Goal: Task Accomplishment & Management: Manage account settings

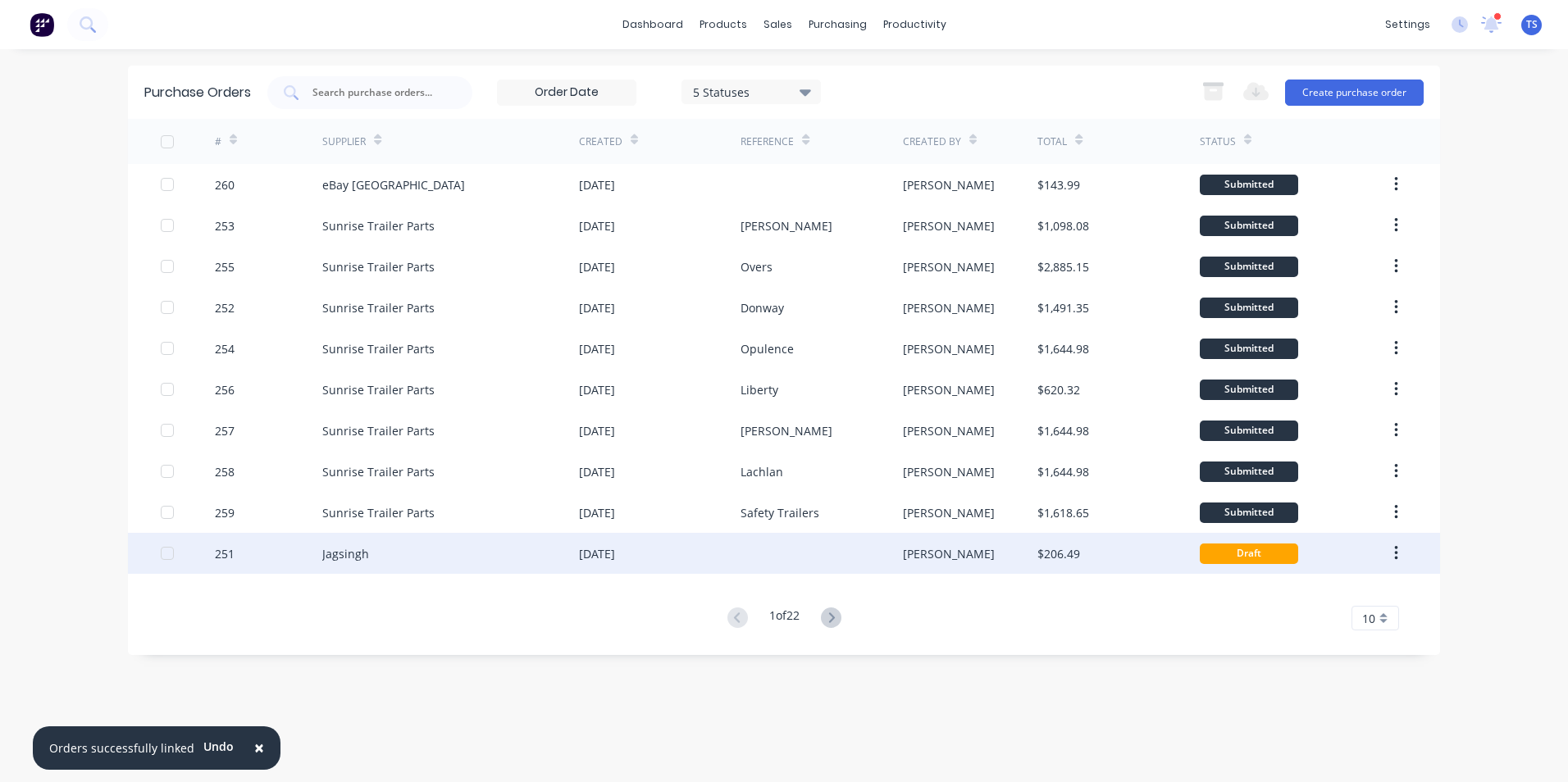
click at [399, 551] on div "Jagsingh" at bounding box center [450, 553] width 257 height 41
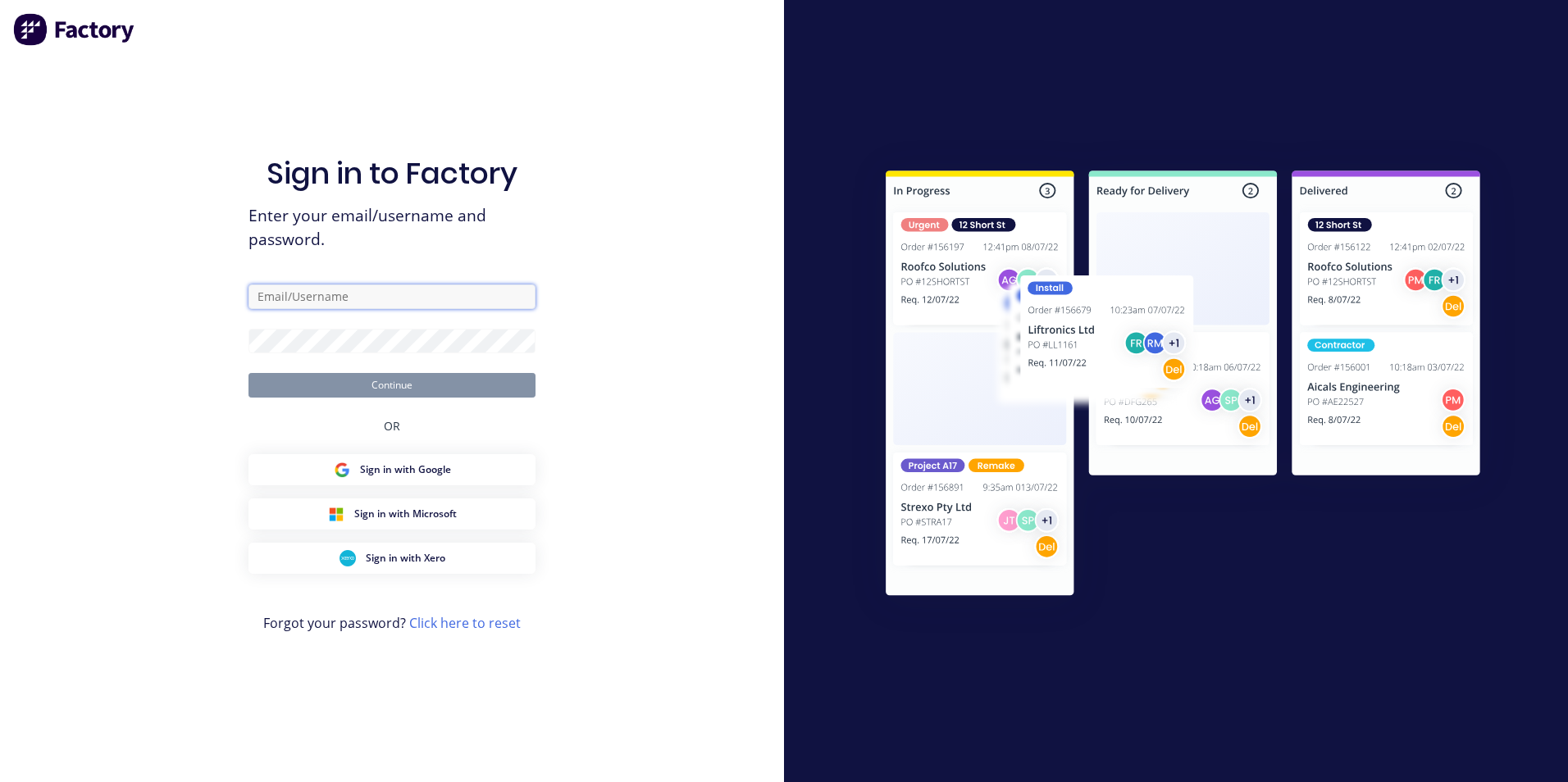
type input "[EMAIL_ADDRESS][DOMAIN_NAME]"
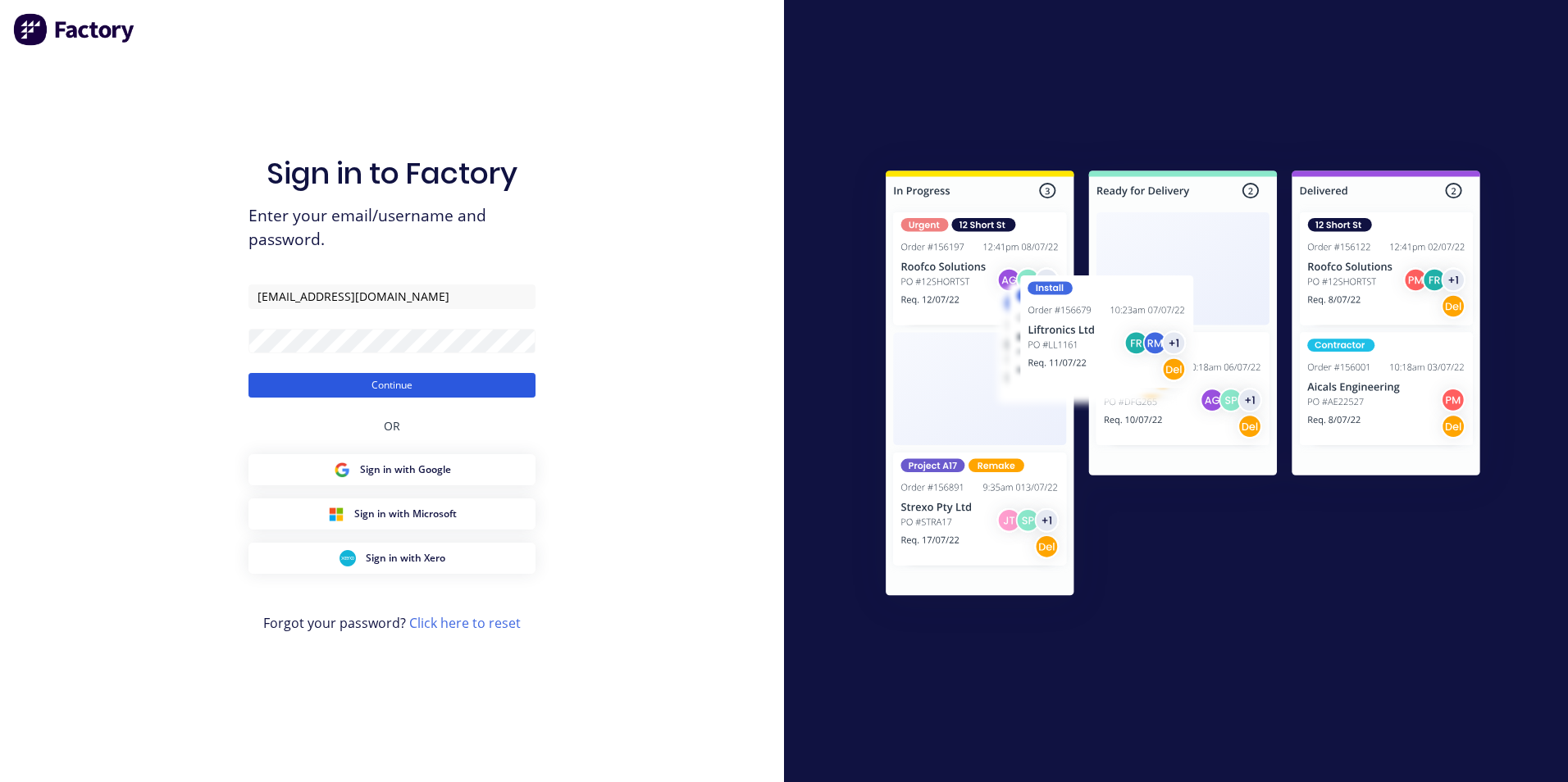
click at [400, 373] on button "Continue" at bounding box center [392, 385] width 287 height 24
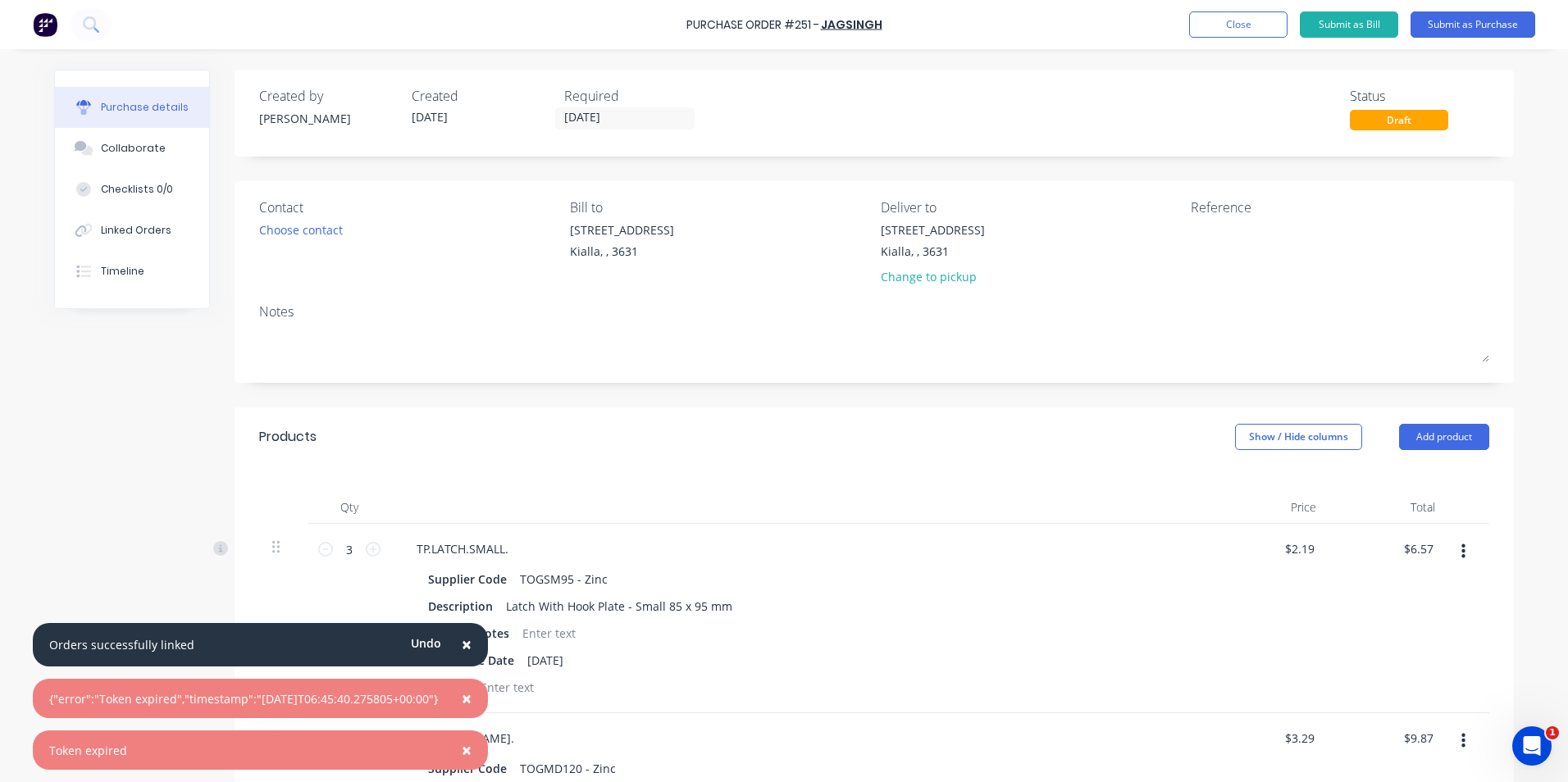
click at [471, 648] on span "×" at bounding box center [466, 644] width 10 height 23
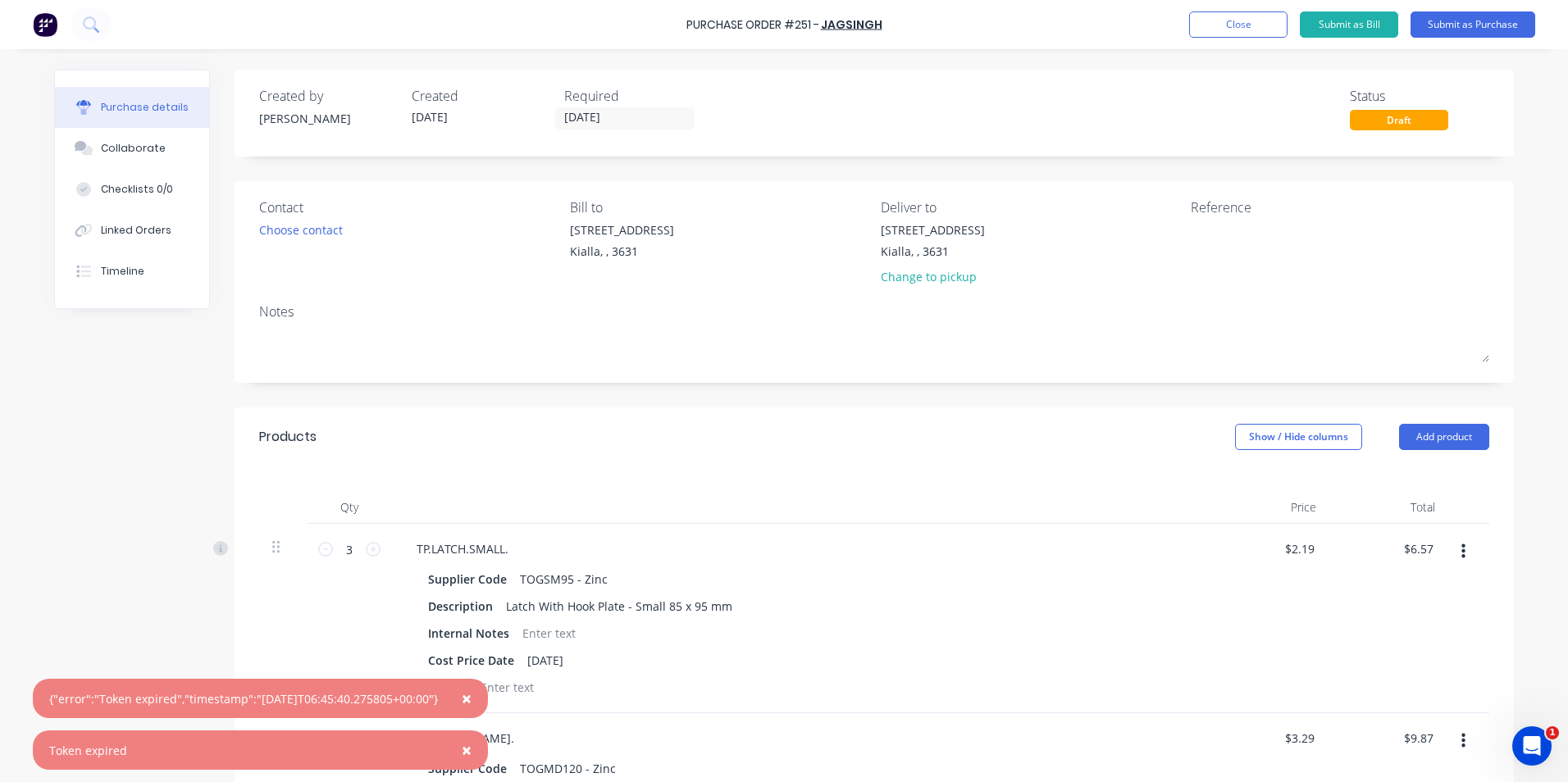
click at [471, 695] on span "×" at bounding box center [466, 698] width 10 height 23
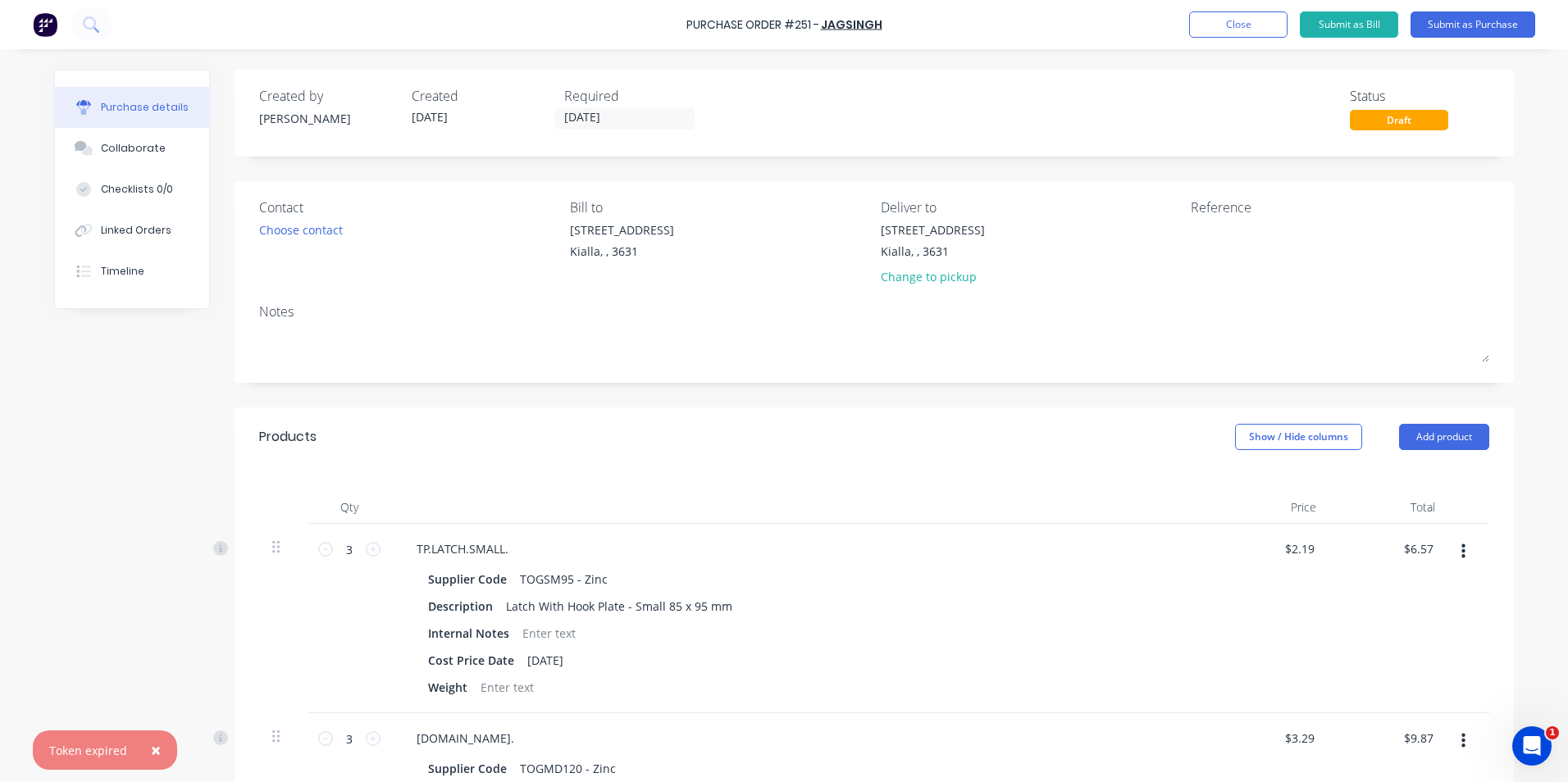
click at [154, 749] on span "×" at bounding box center [156, 749] width 10 height 23
click at [1435, 440] on button "Add product" at bounding box center [1444, 437] width 90 height 26
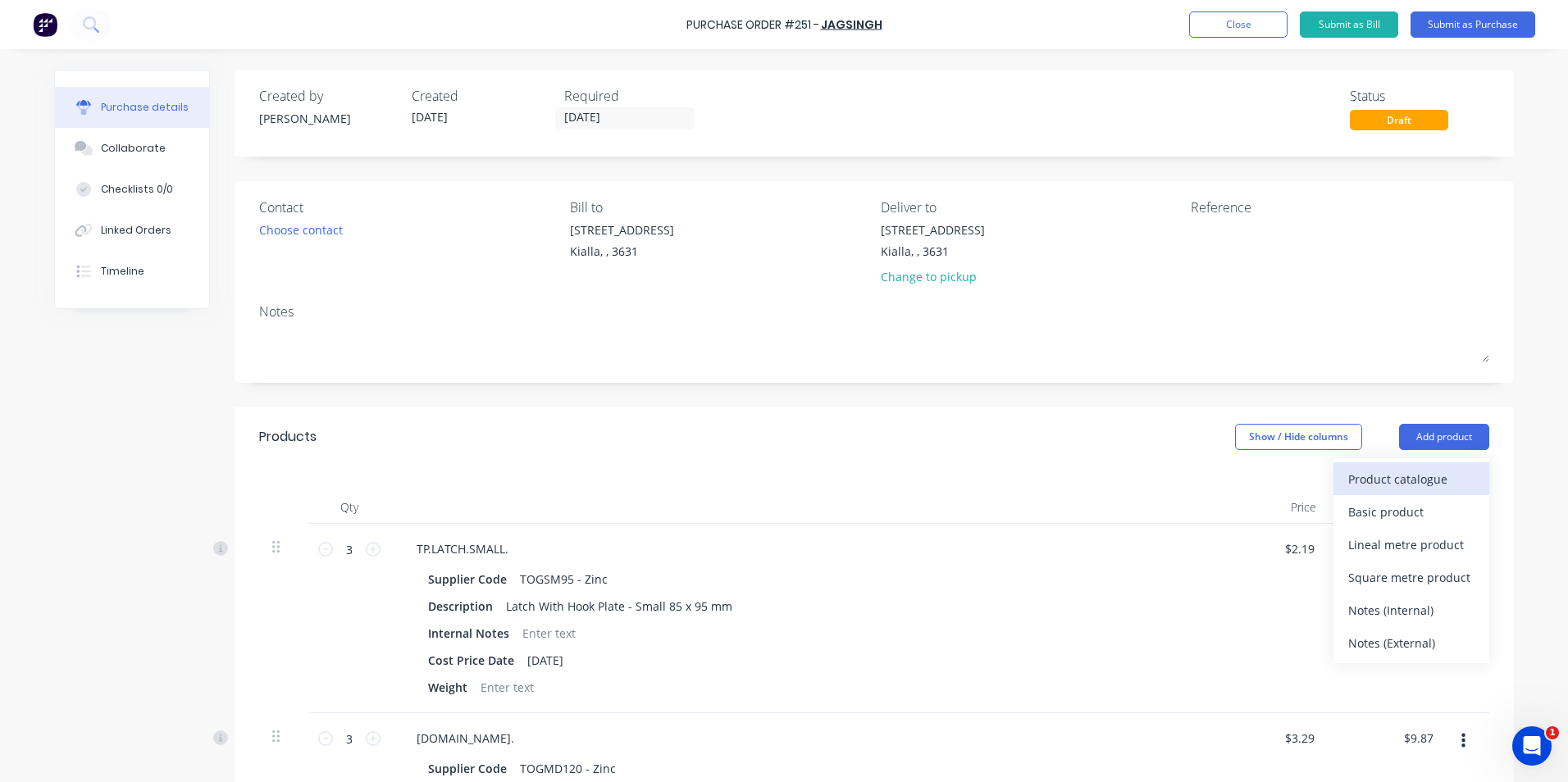
click at [1354, 475] on div "Product catalogue" at bounding box center [1410, 479] width 126 height 24
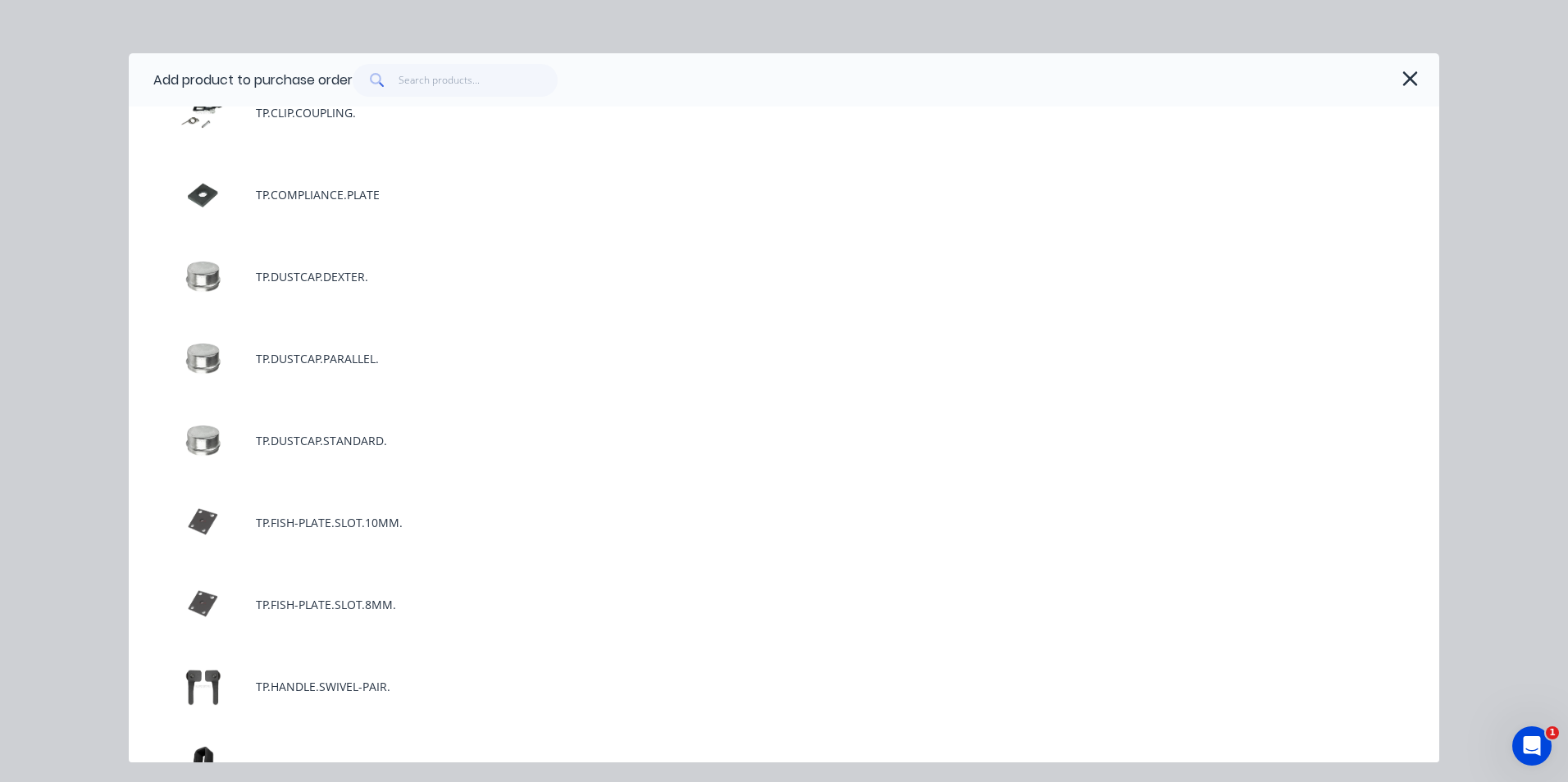
scroll to position [1557, 0]
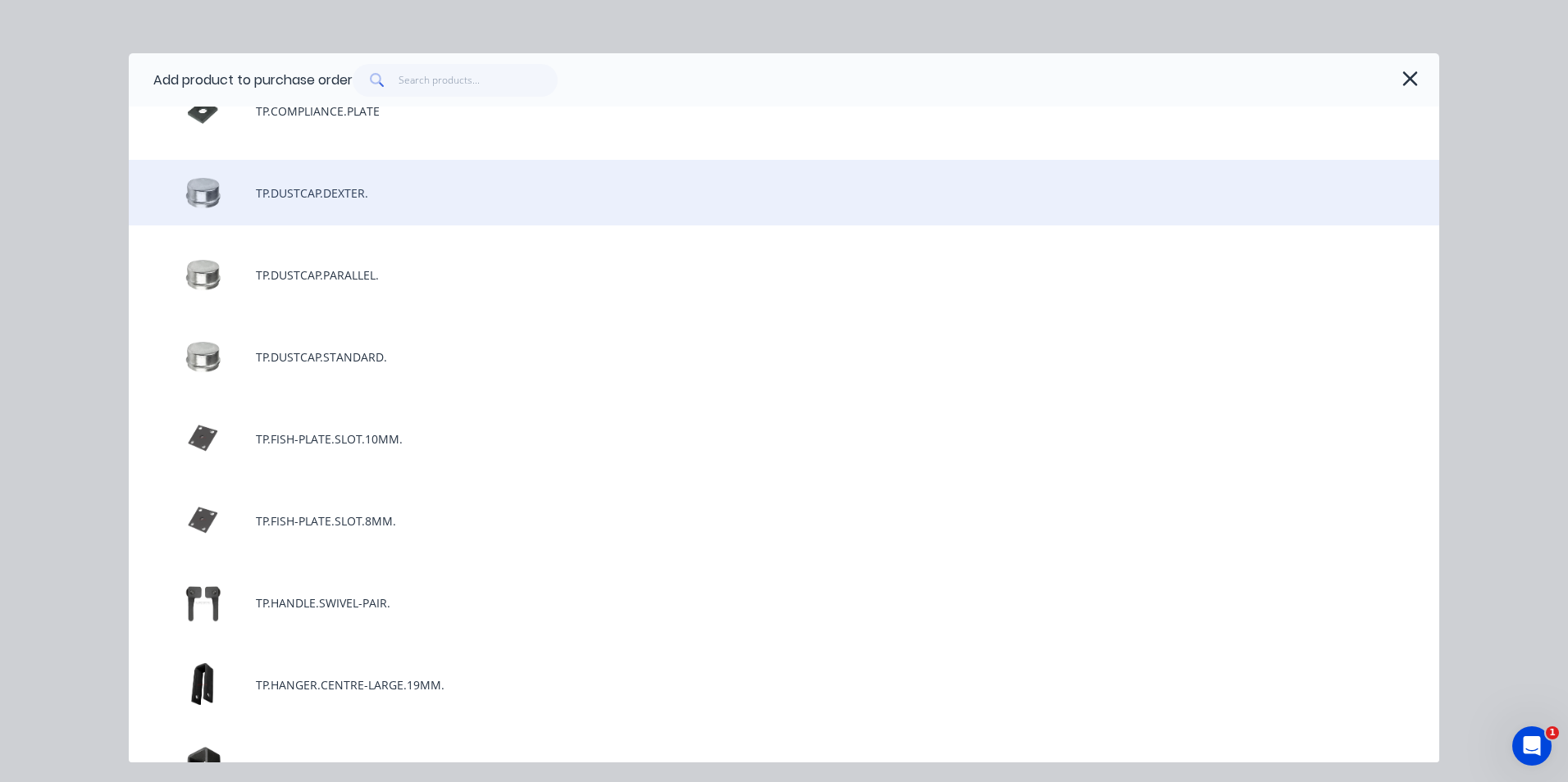
click at [369, 197] on div "TP.DUSTCAP.DEXTER." at bounding box center [783, 193] width 1310 height 66
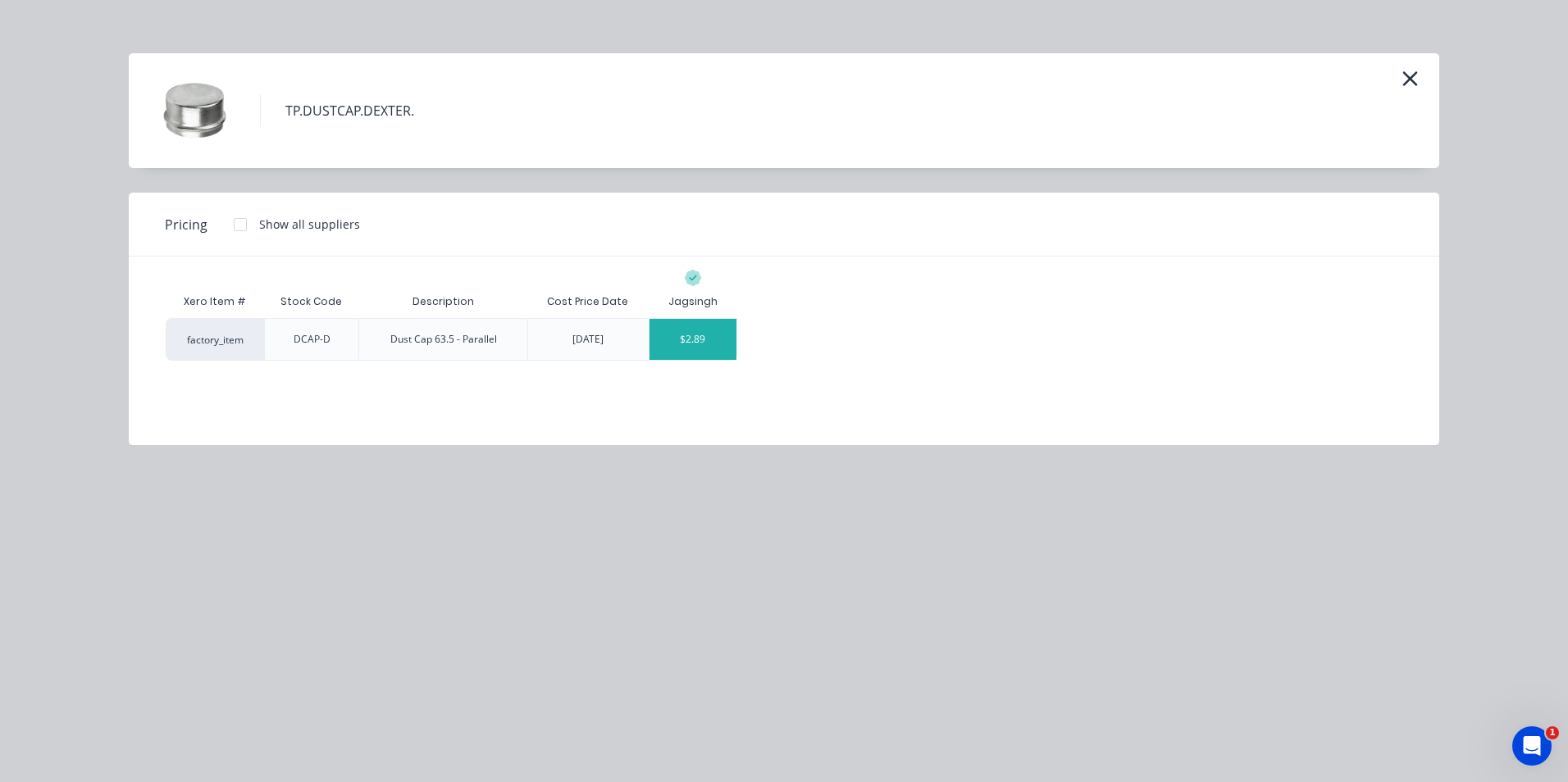
click at [730, 351] on div "$2.89" at bounding box center [694, 339] width 88 height 41
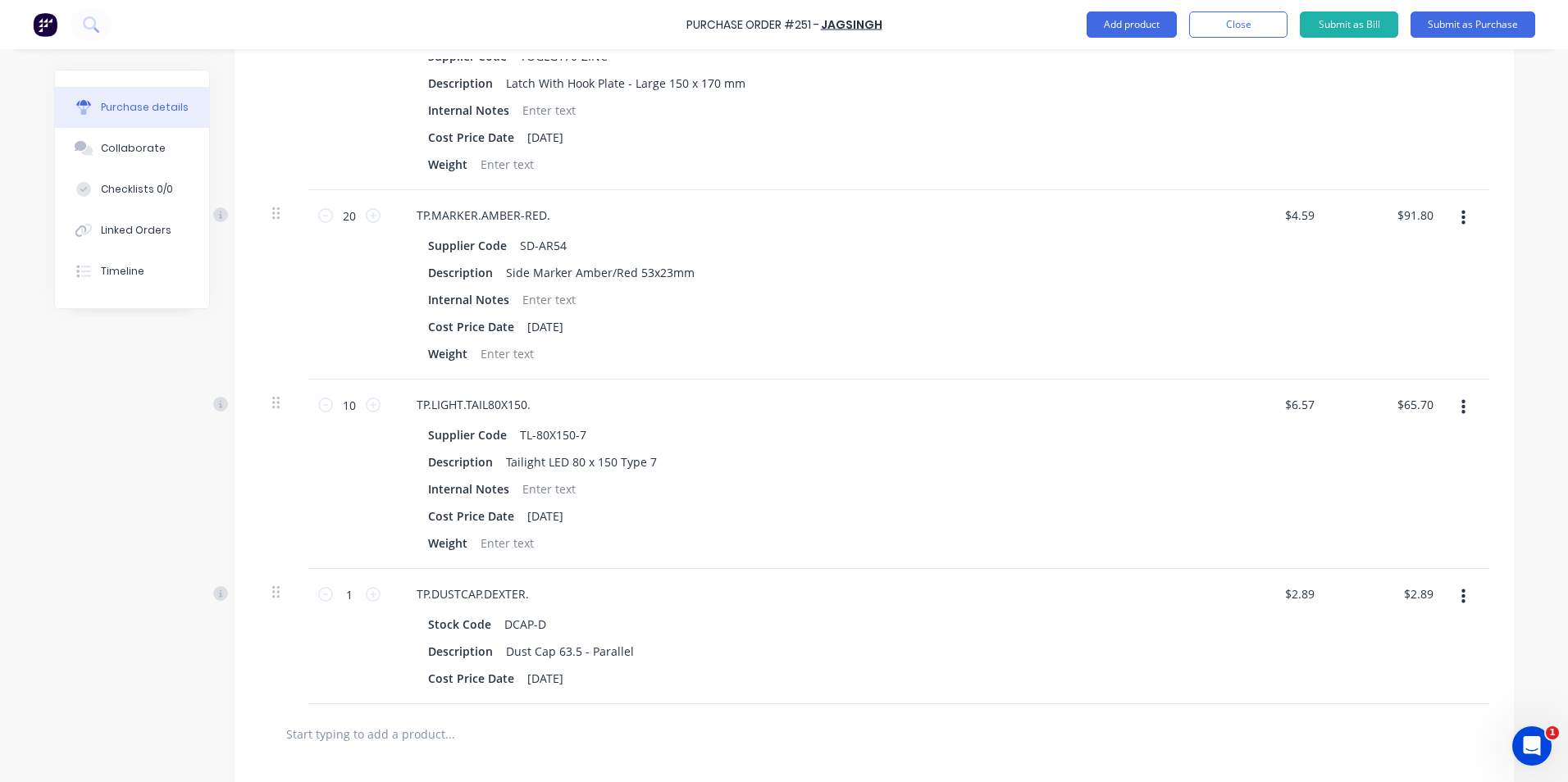
scroll to position [984, 0]
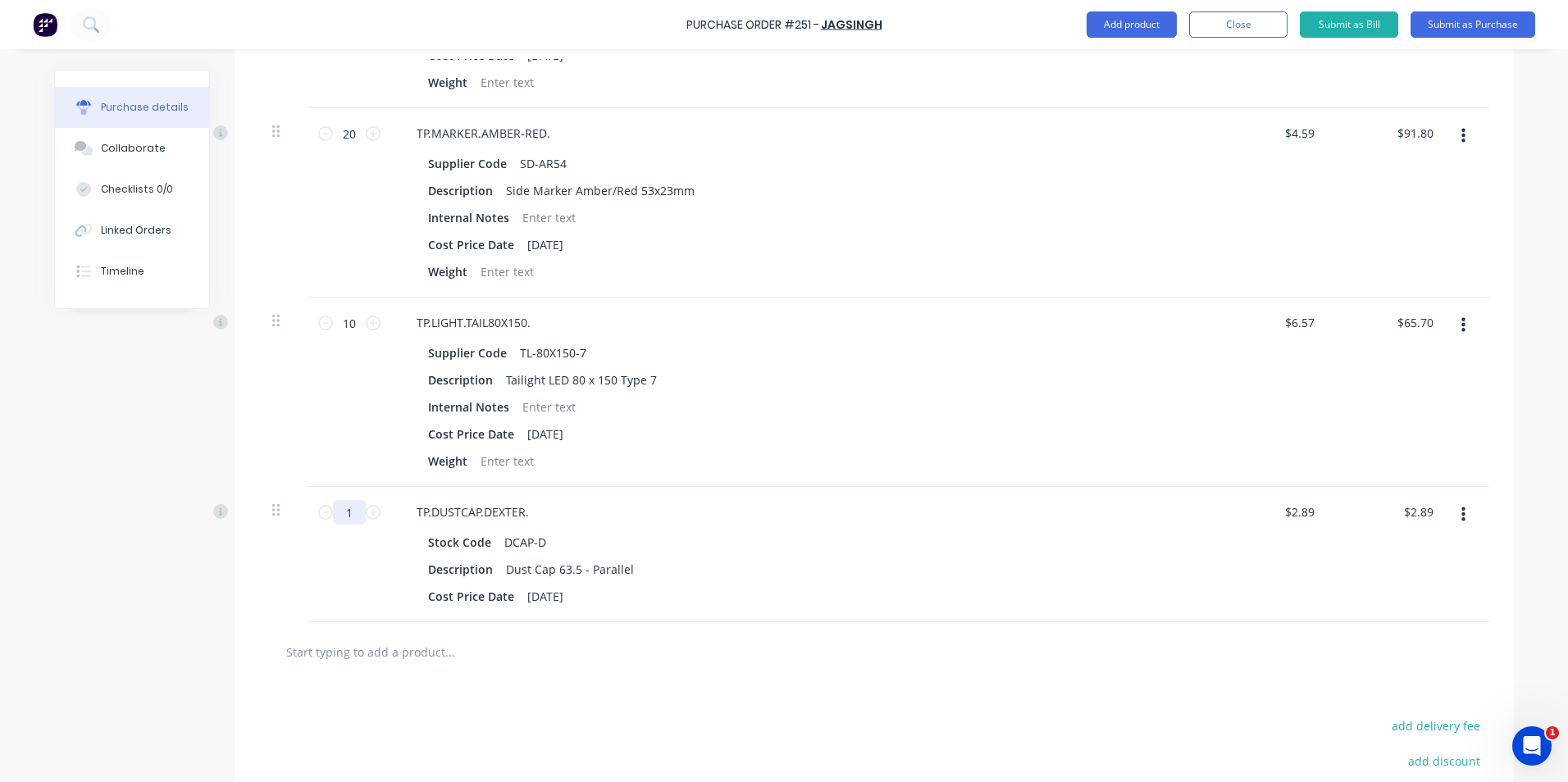
click at [346, 513] on input "1" at bounding box center [349, 512] width 33 height 24
type input "5"
type input "$14.45"
type input "5"
click at [357, 653] on input "text" at bounding box center [449, 651] width 328 height 33
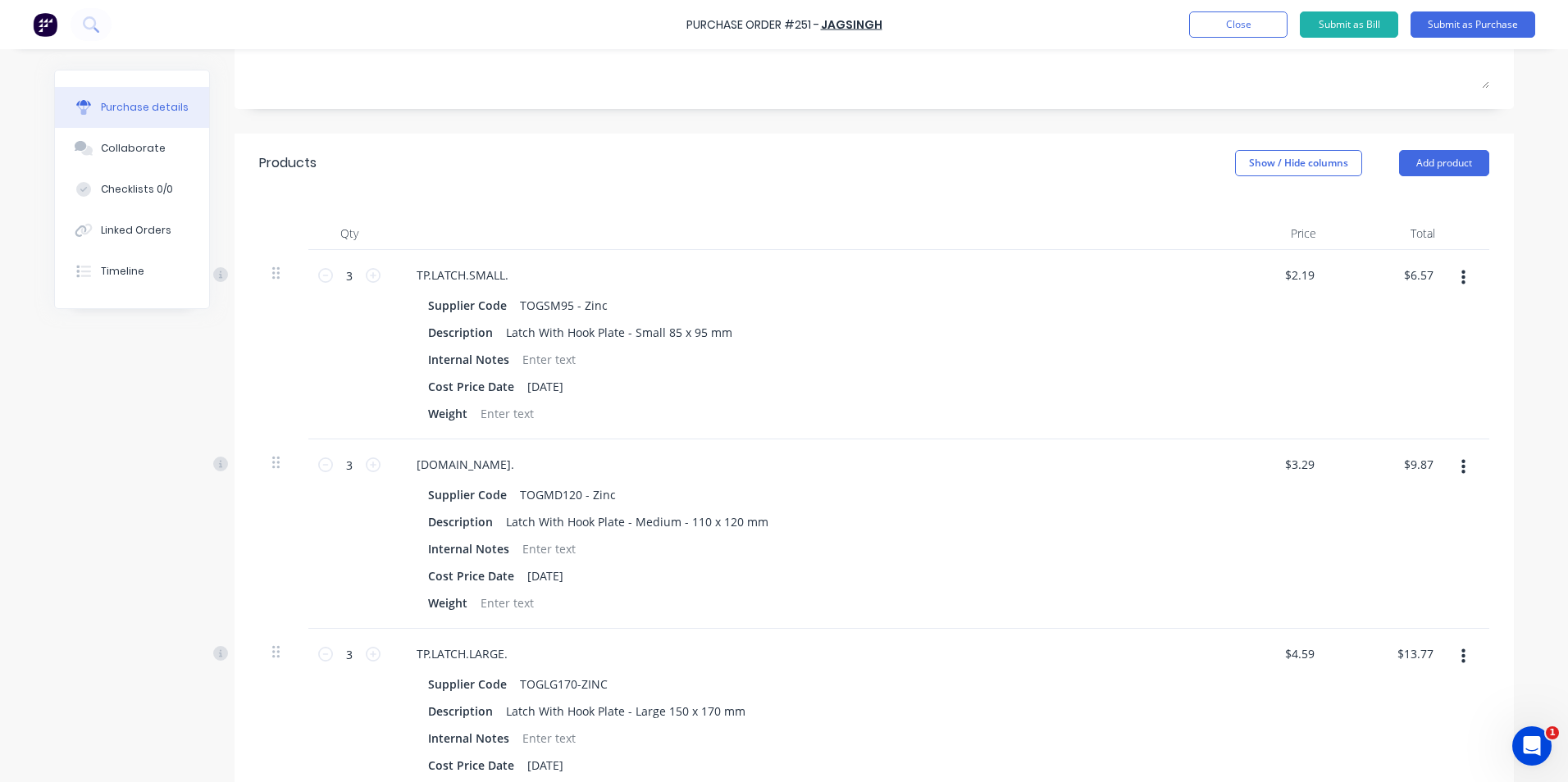
scroll to position [246, 0]
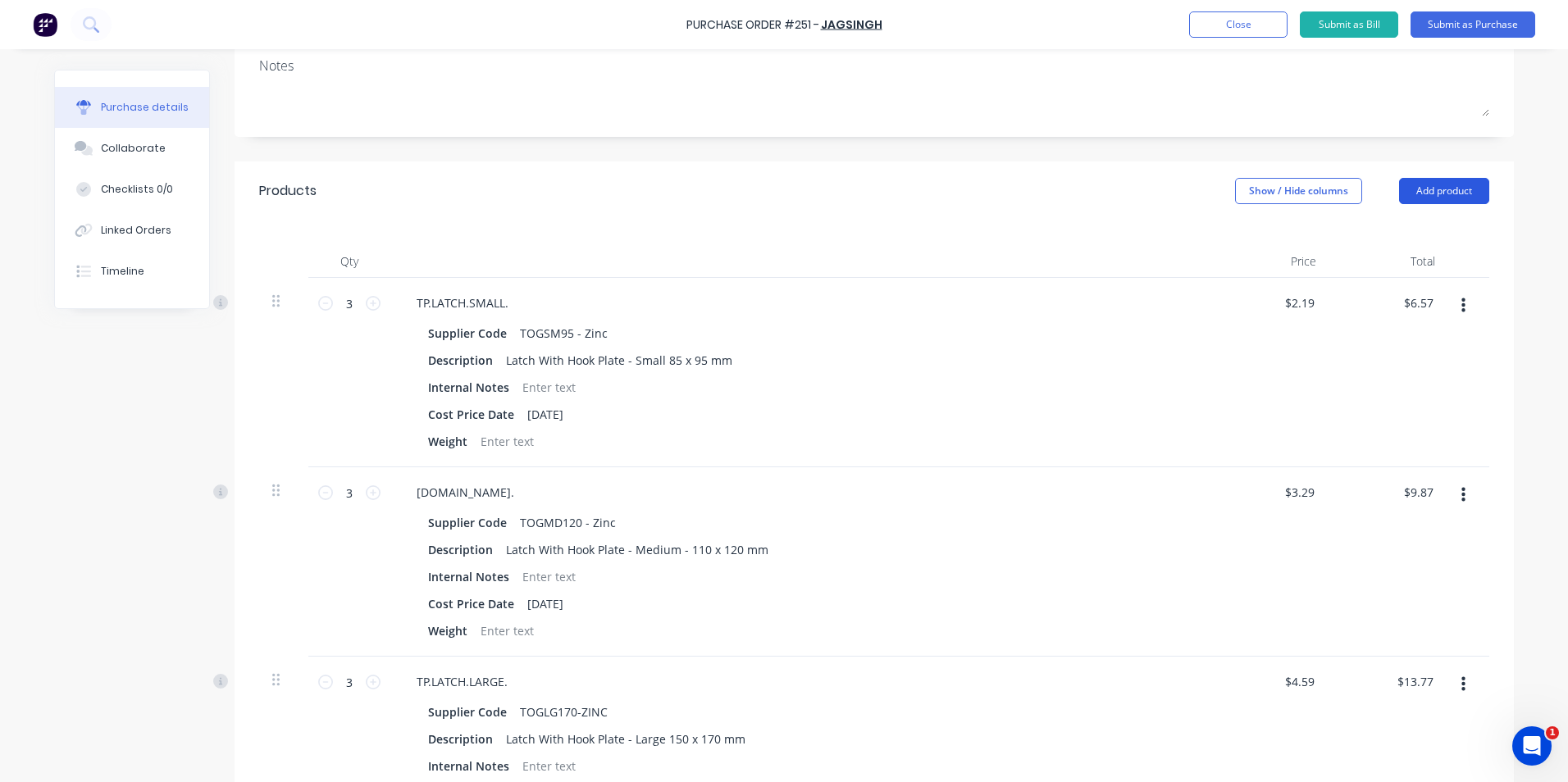
click at [1427, 193] on button "Add product" at bounding box center [1444, 191] width 90 height 26
click at [1348, 234] on div "Product catalogue" at bounding box center [1410, 233] width 126 height 24
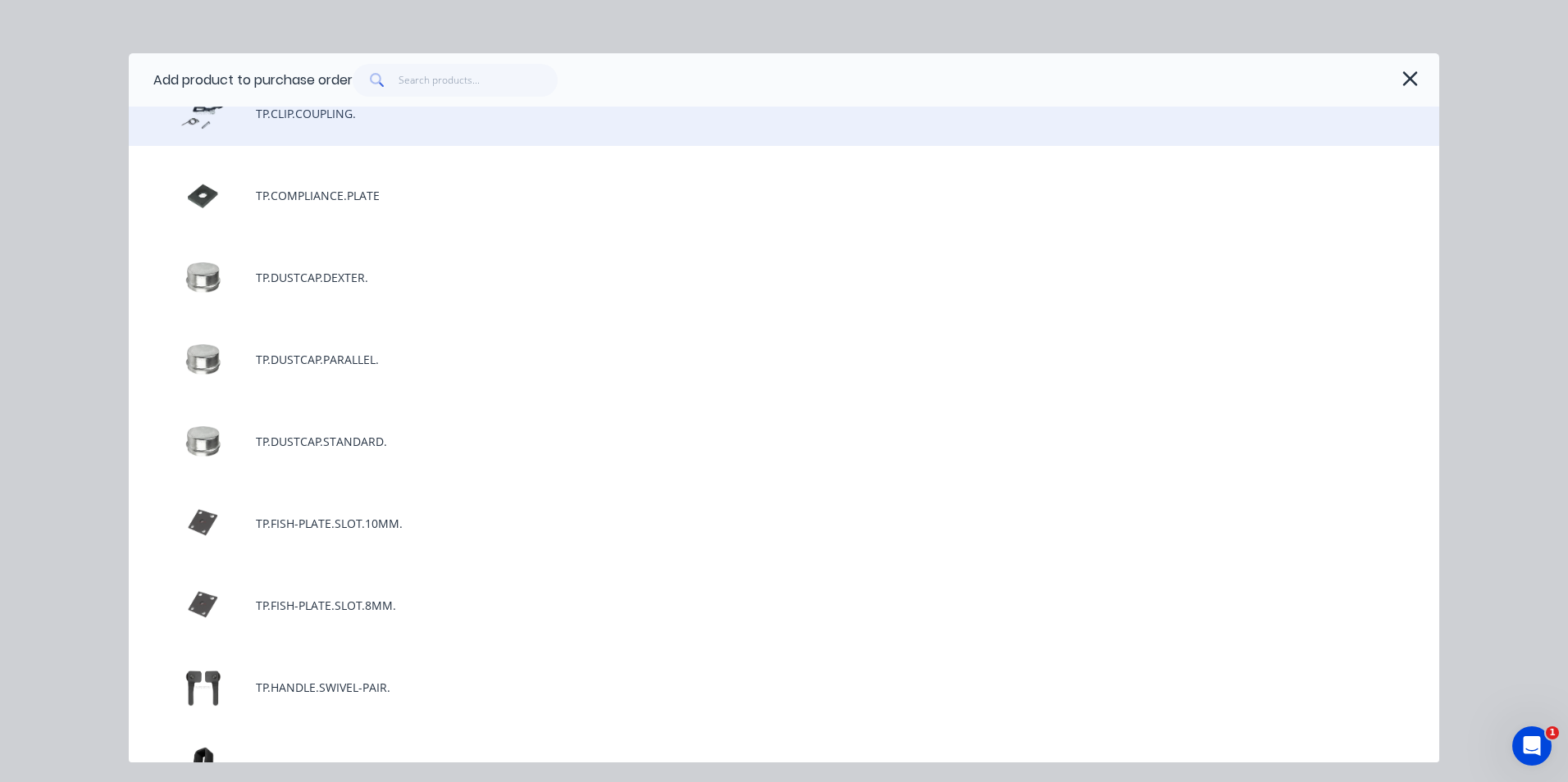
scroll to position [1475, 0]
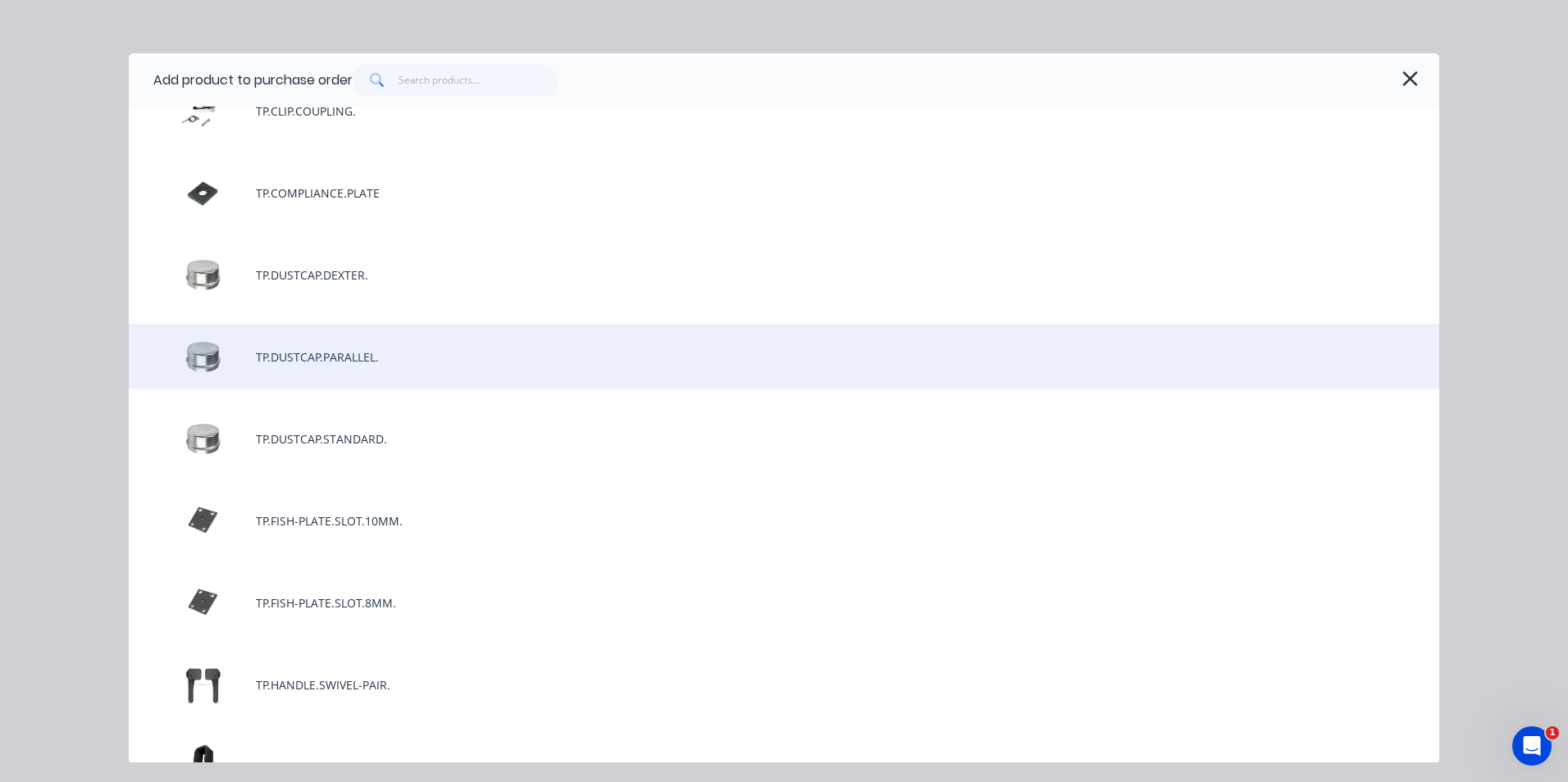
click at [375, 357] on div "TP.DUSTCAP.PARALLEL." at bounding box center [783, 356] width 1310 height 66
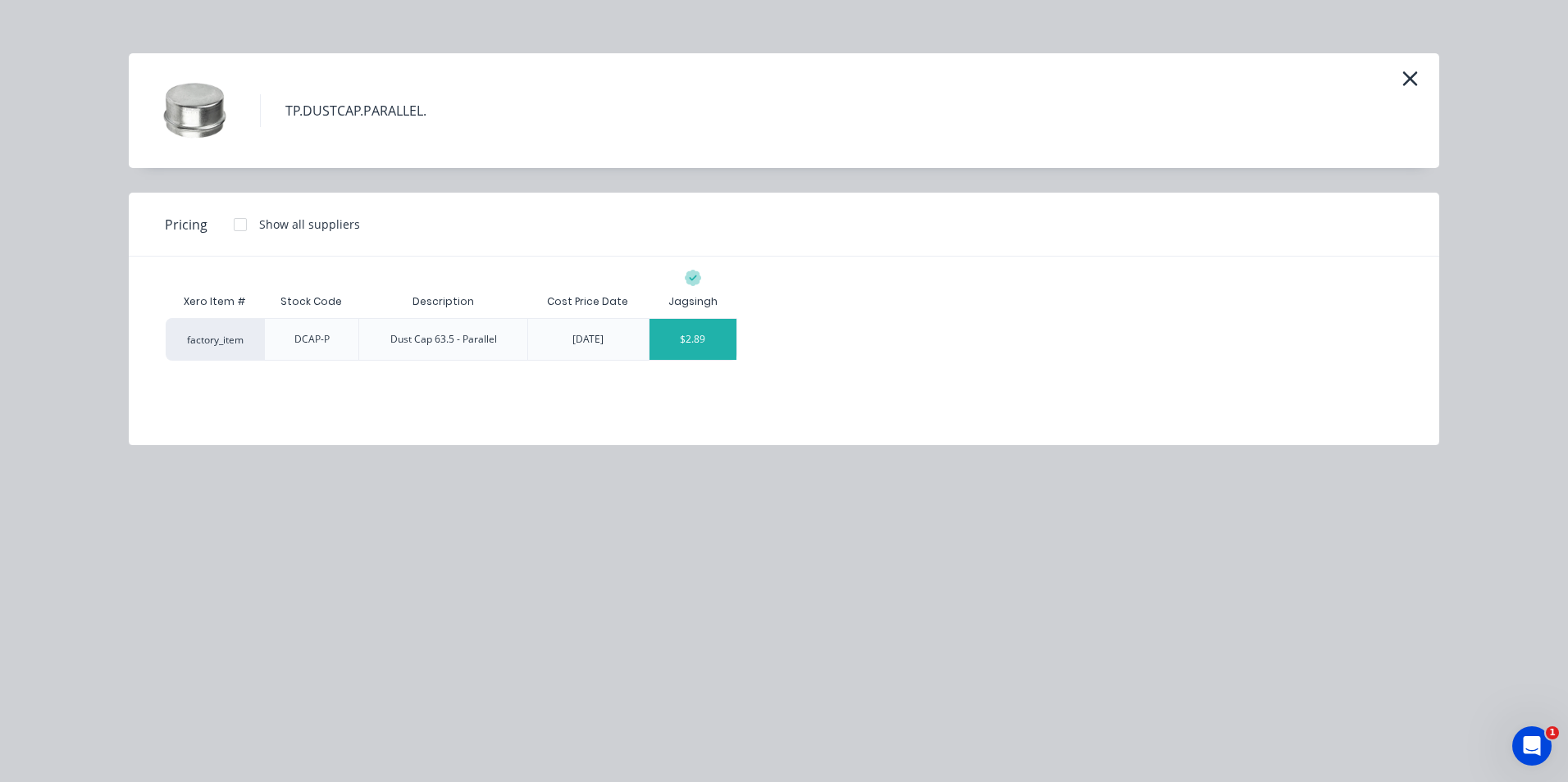
click at [721, 347] on div "$2.89" at bounding box center [694, 339] width 88 height 41
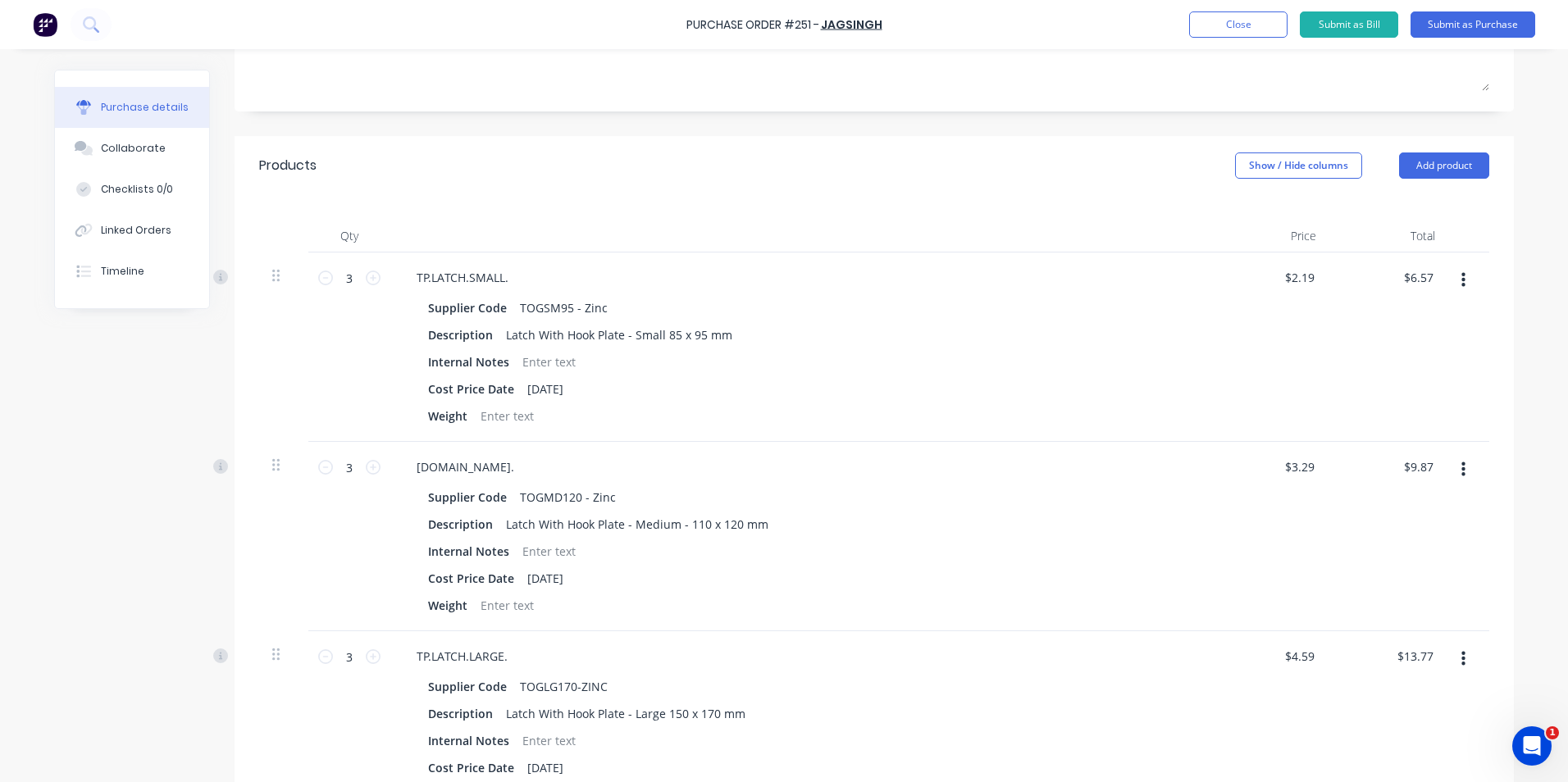
scroll to position [0, 0]
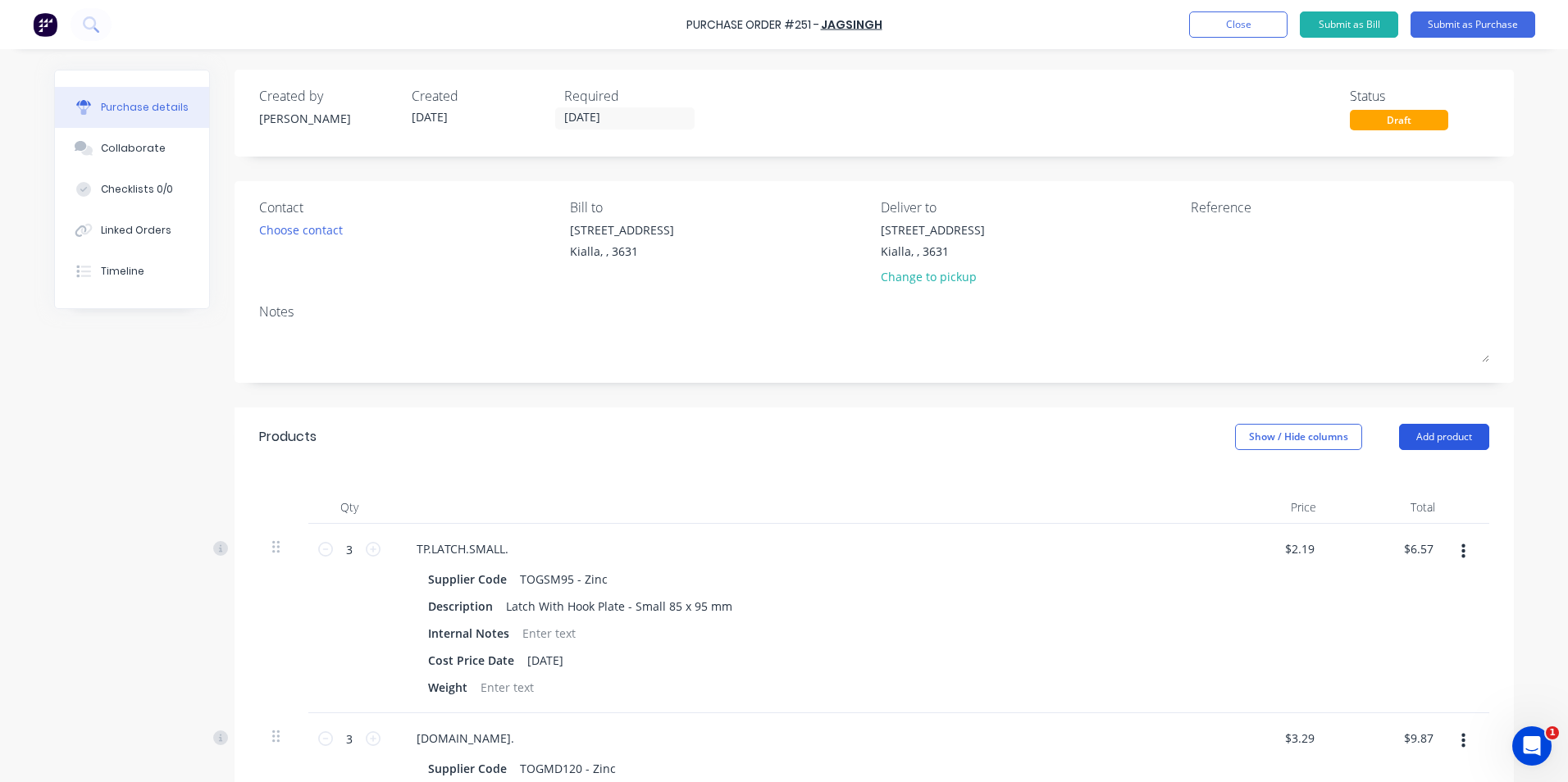
click at [1446, 437] on button "Add product" at bounding box center [1444, 437] width 90 height 26
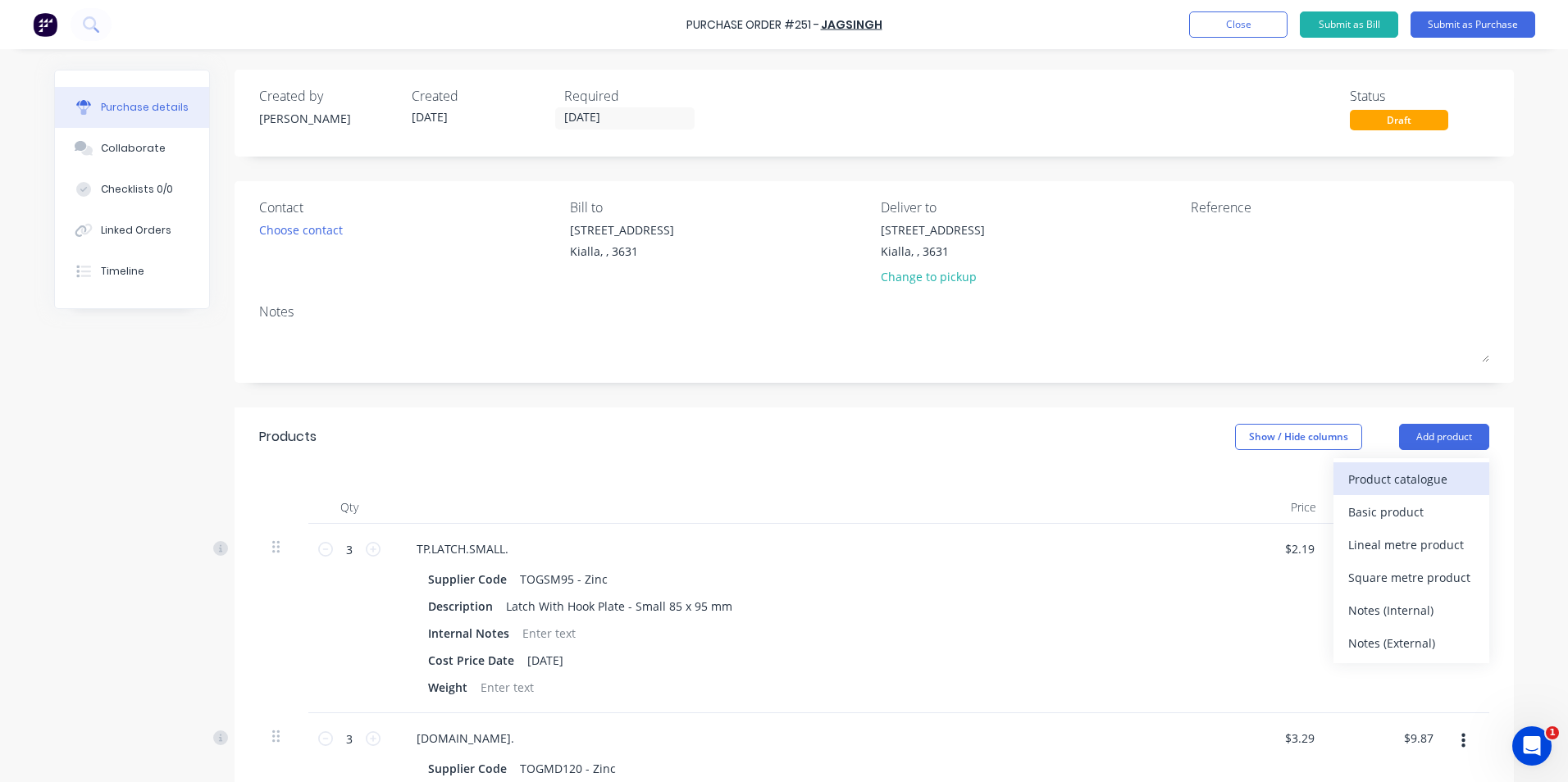
click at [1369, 477] on div "Product catalogue" at bounding box center [1410, 479] width 126 height 24
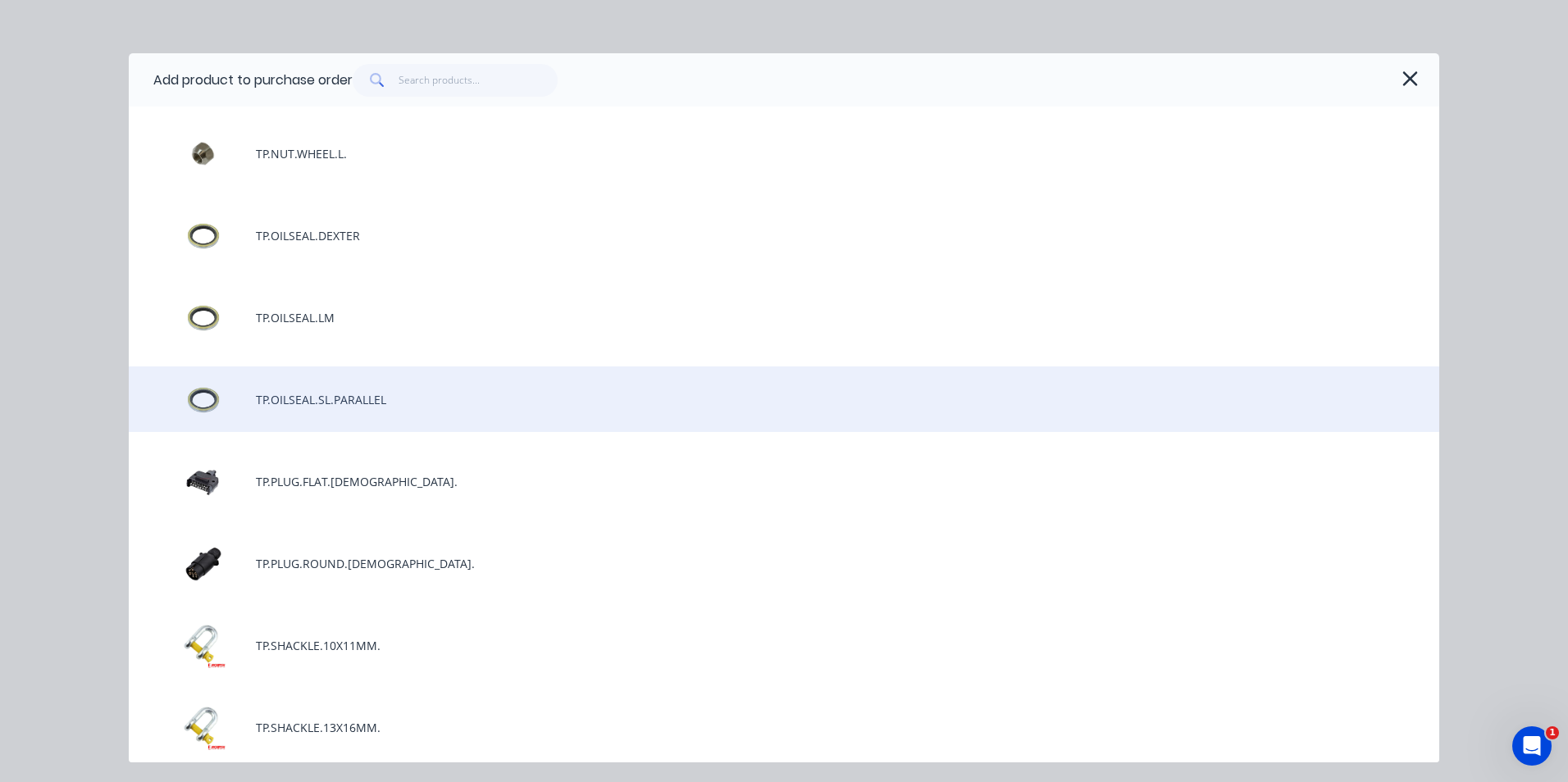
scroll to position [3688, 0]
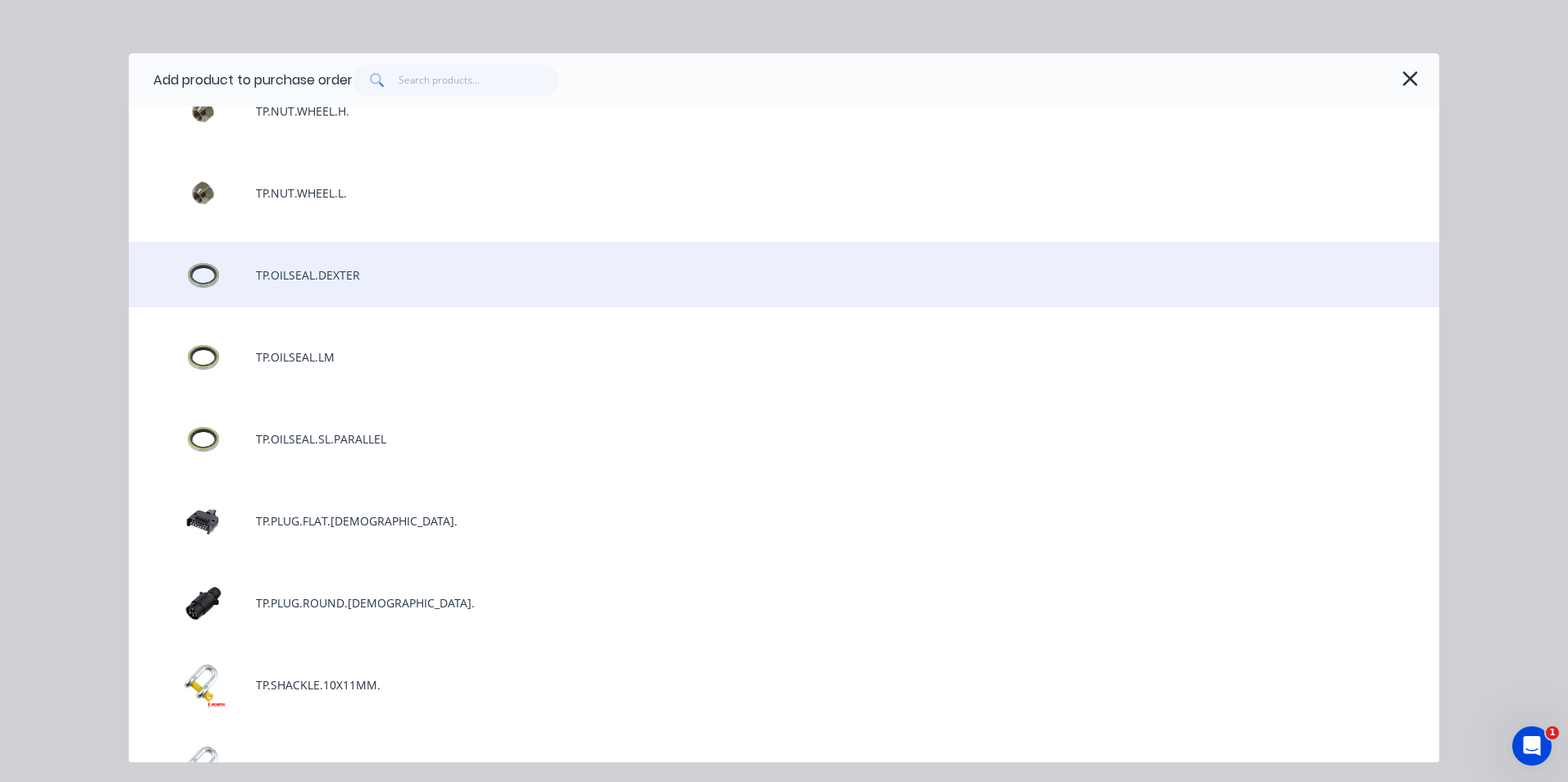
click at [526, 267] on div "TP.OILSEAL.DEXTER" at bounding box center [783, 274] width 1310 height 66
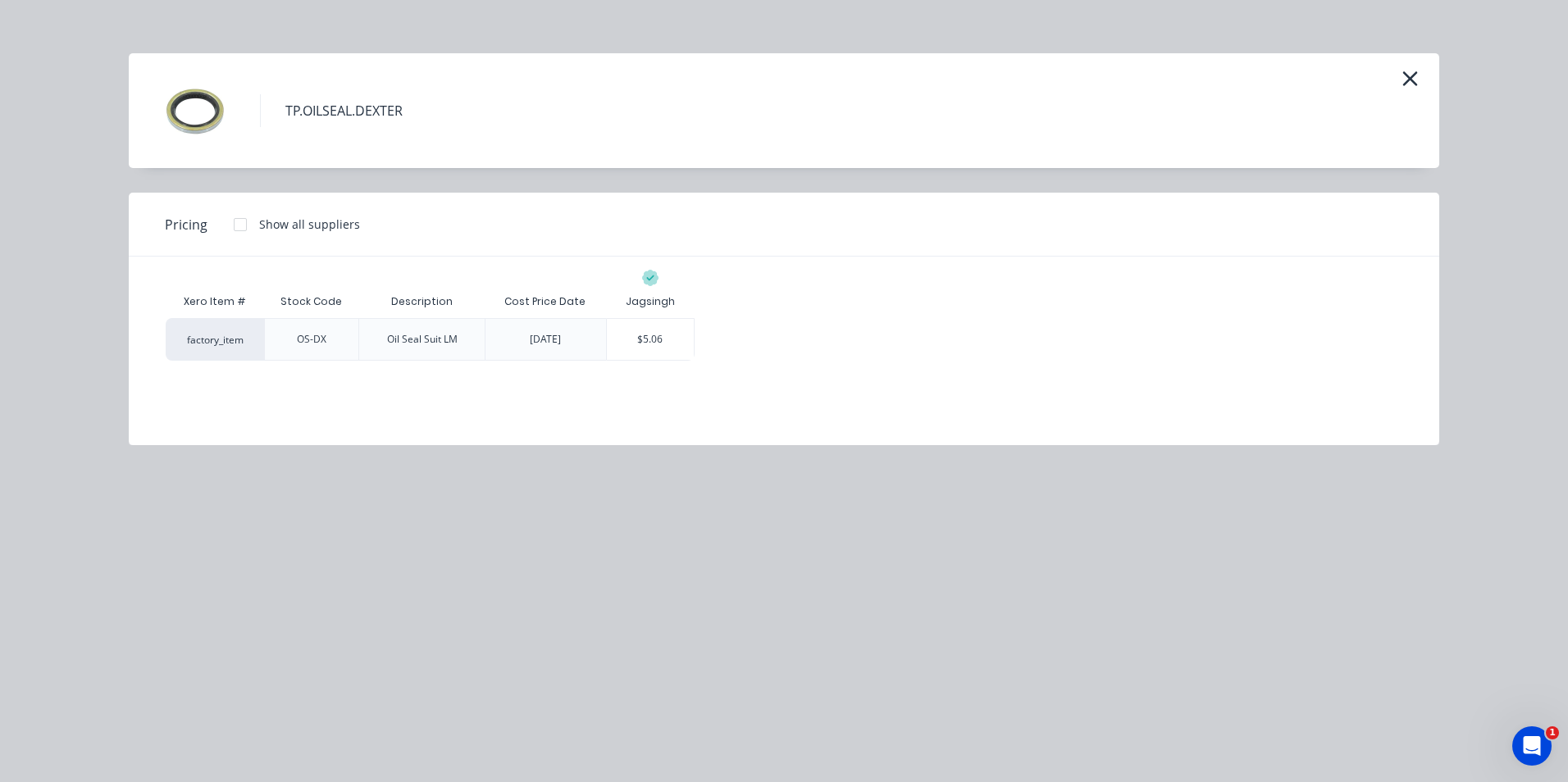
drag, startPoint x: 664, startPoint y: 346, endPoint x: 727, endPoint y: 345, distance: 63.0
click at [680, 345] on div "$5.06" at bounding box center [651, 339] width 88 height 41
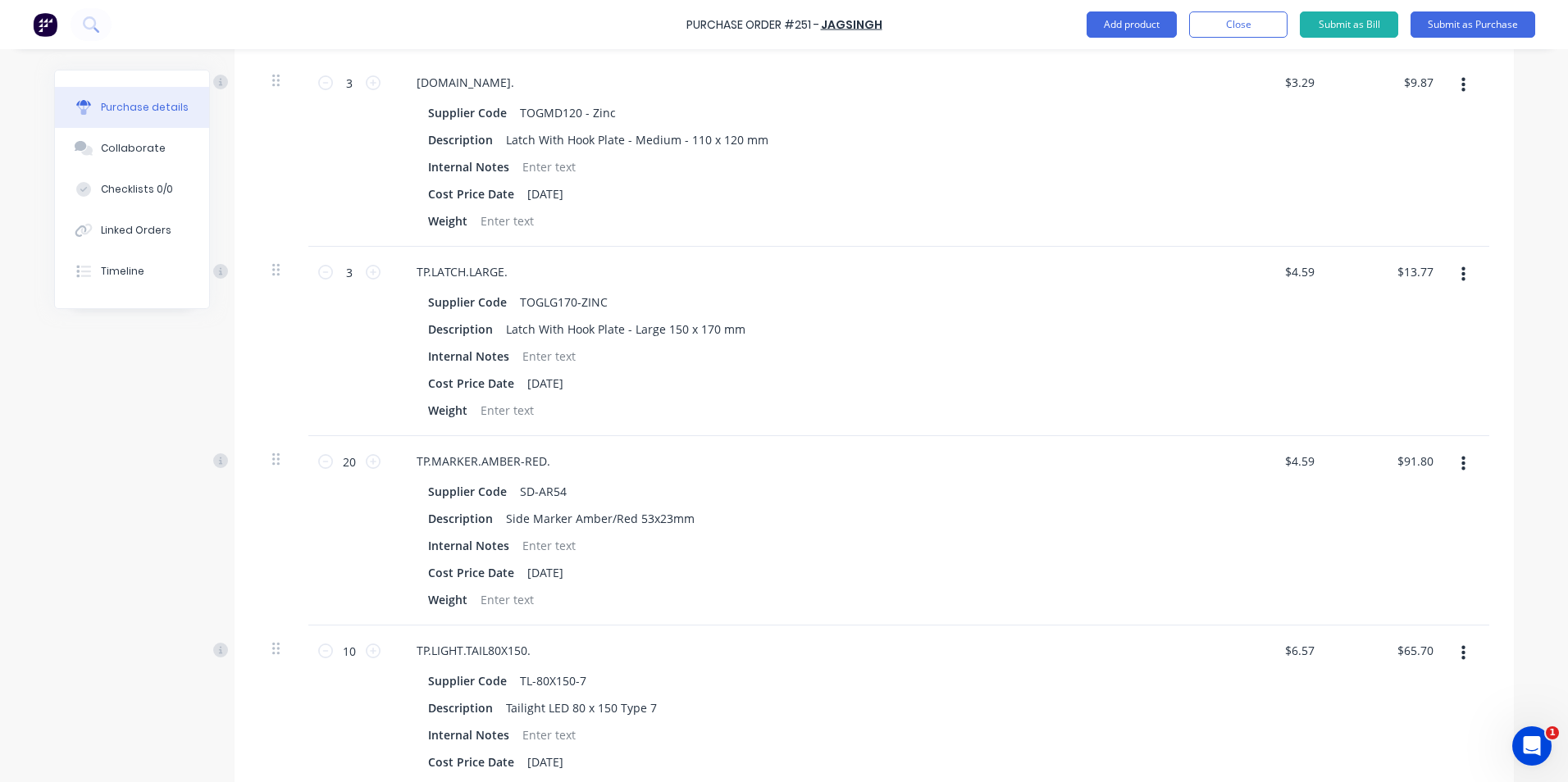
scroll to position [1311, 0]
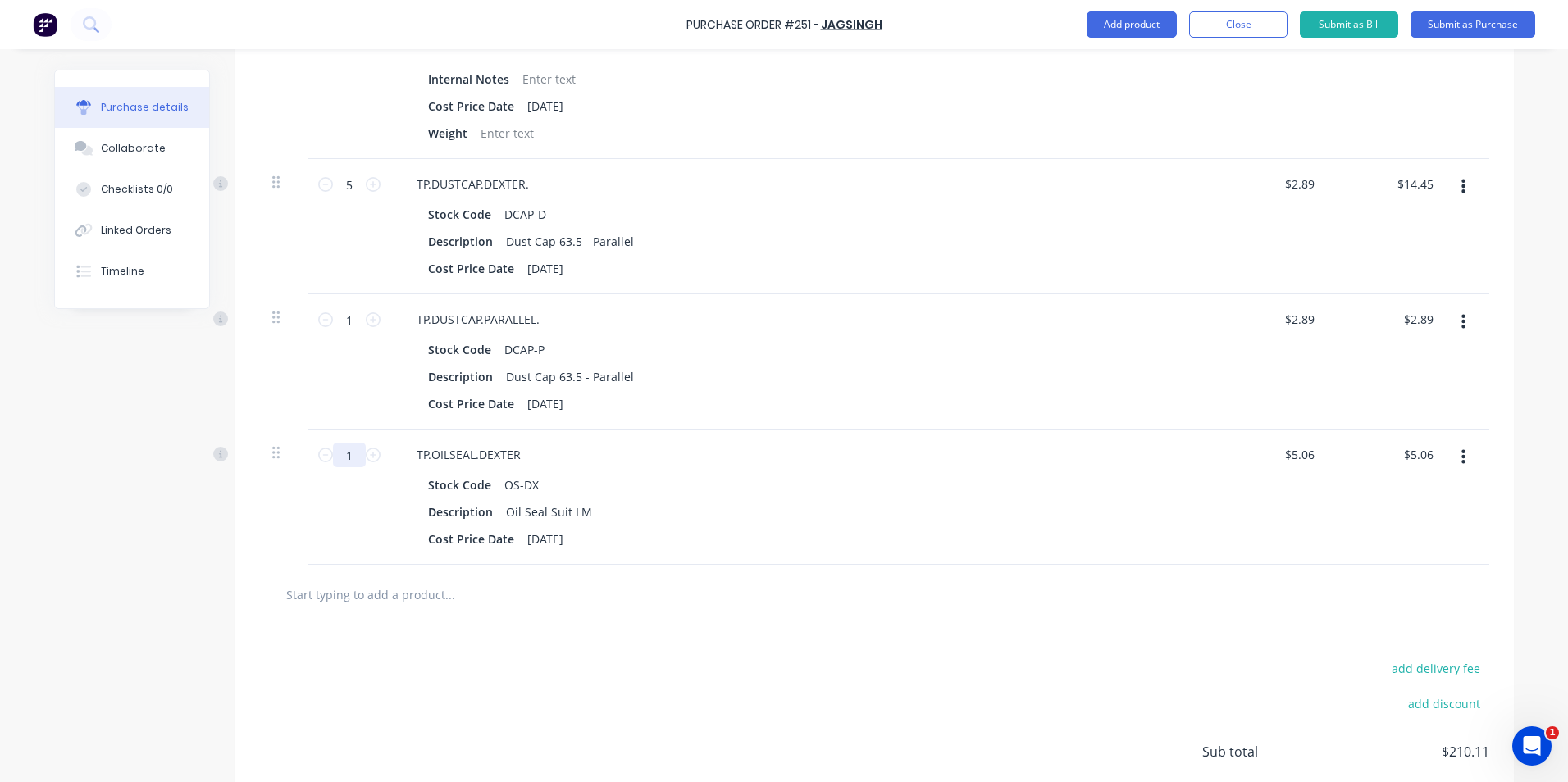
click at [344, 454] on input "1" at bounding box center [349, 454] width 33 height 24
type input "5"
type input "$25.30"
type input "5"
click at [749, 509] on div "Description Oil Seal Suit LM" at bounding box center [797, 512] width 751 height 24
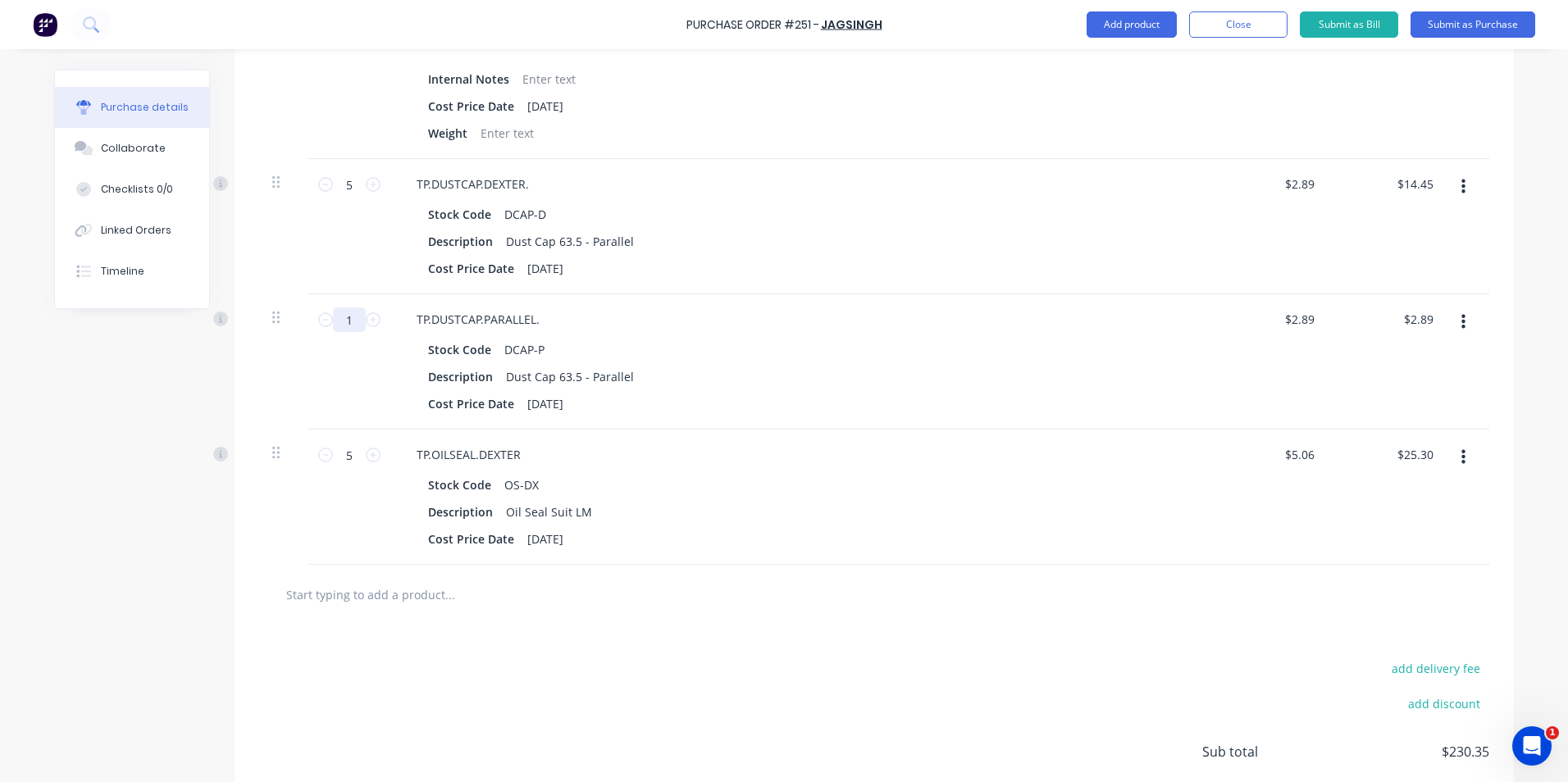
click at [346, 318] on input "1" at bounding box center [349, 319] width 33 height 24
type input "5"
type input "$14.45"
type input "5"
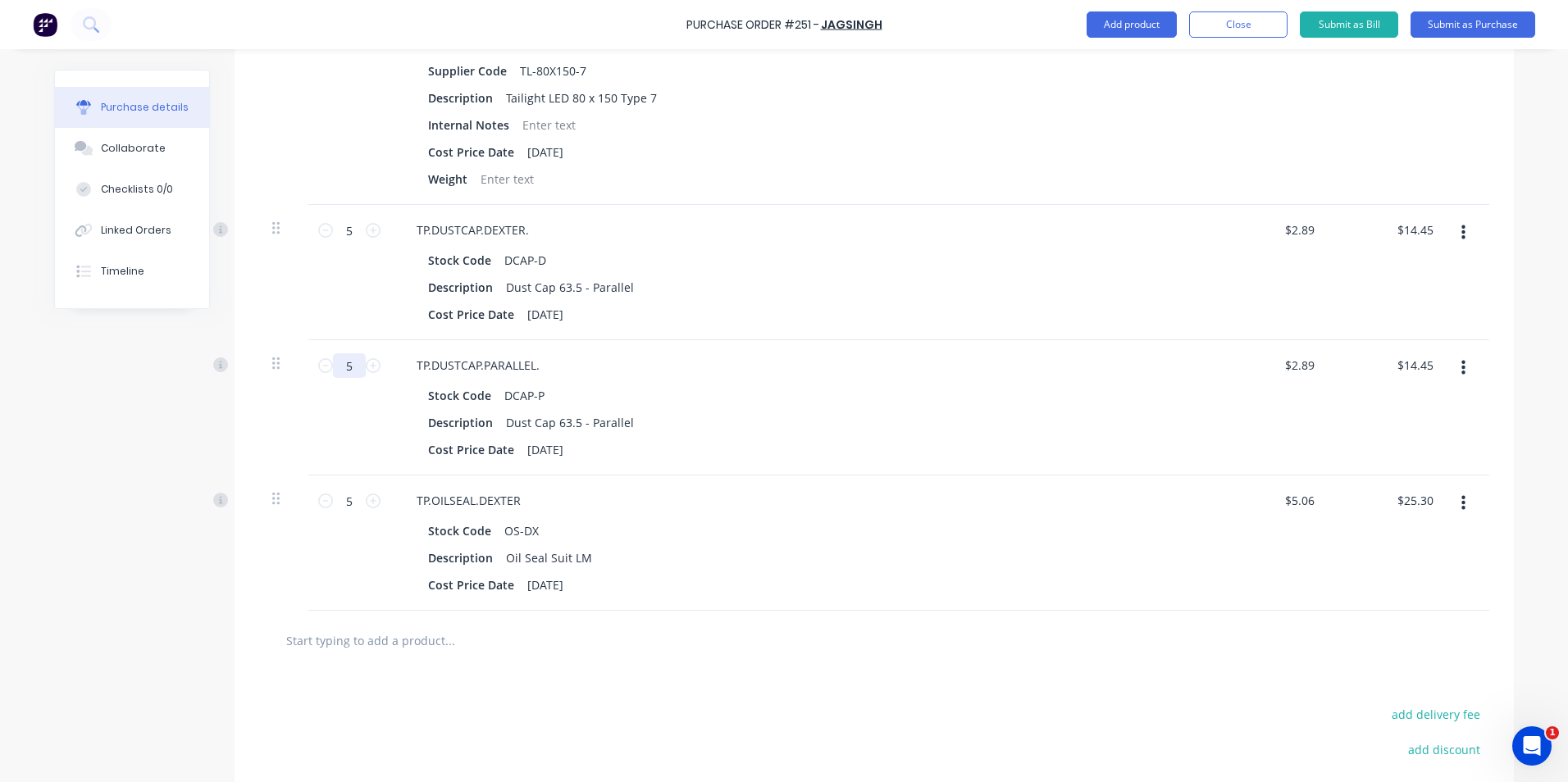
scroll to position [1230, 0]
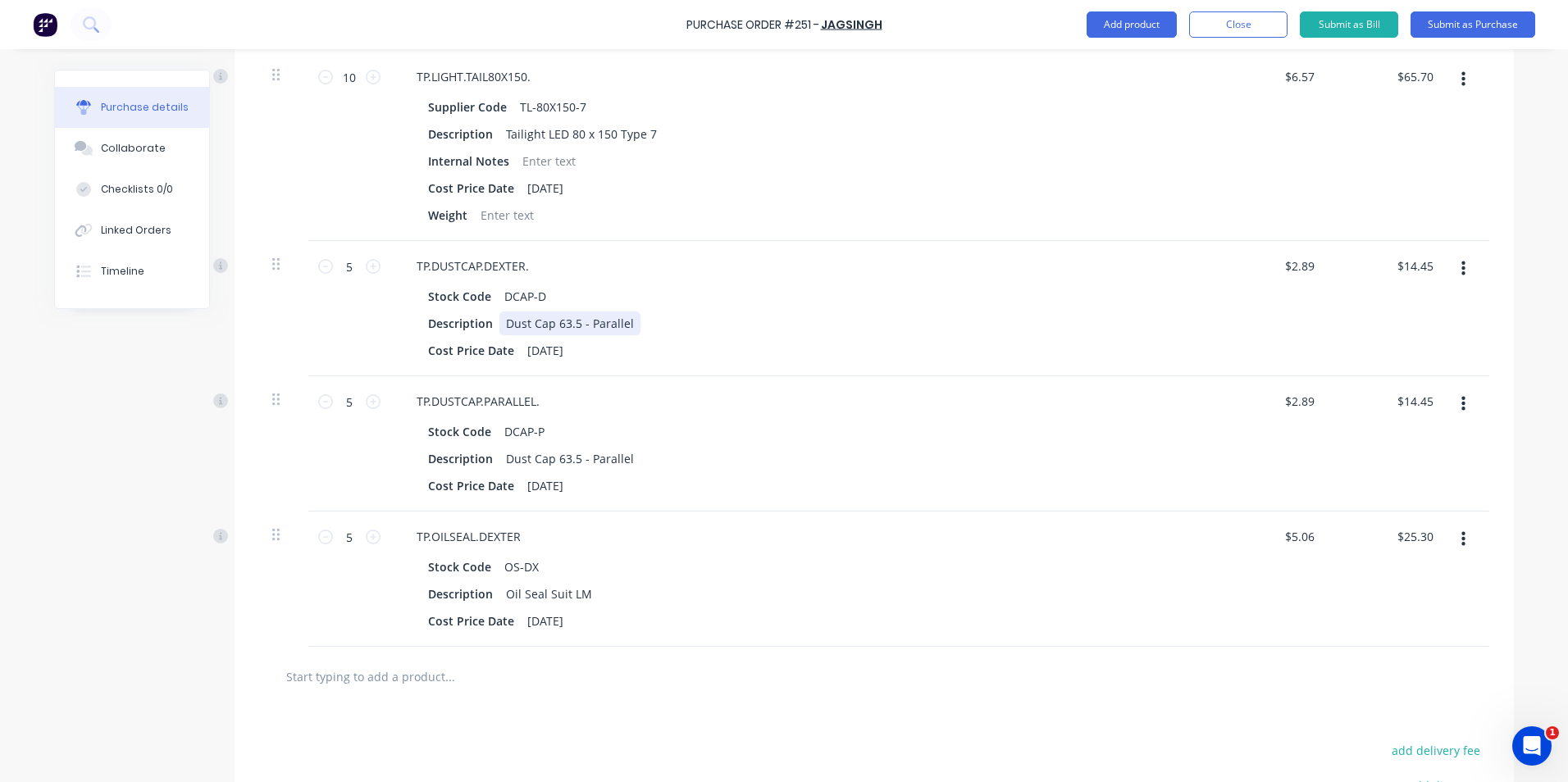
click at [625, 324] on div "Dust Cap 63.5 - Parallel" at bounding box center [569, 323] width 141 height 24
click at [627, 449] on div "Dust Cap 63.5 - Parallel" at bounding box center [569, 459] width 141 height 24
click at [669, 459] on div "Description" at bounding box center [797, 459] width 751 height 24
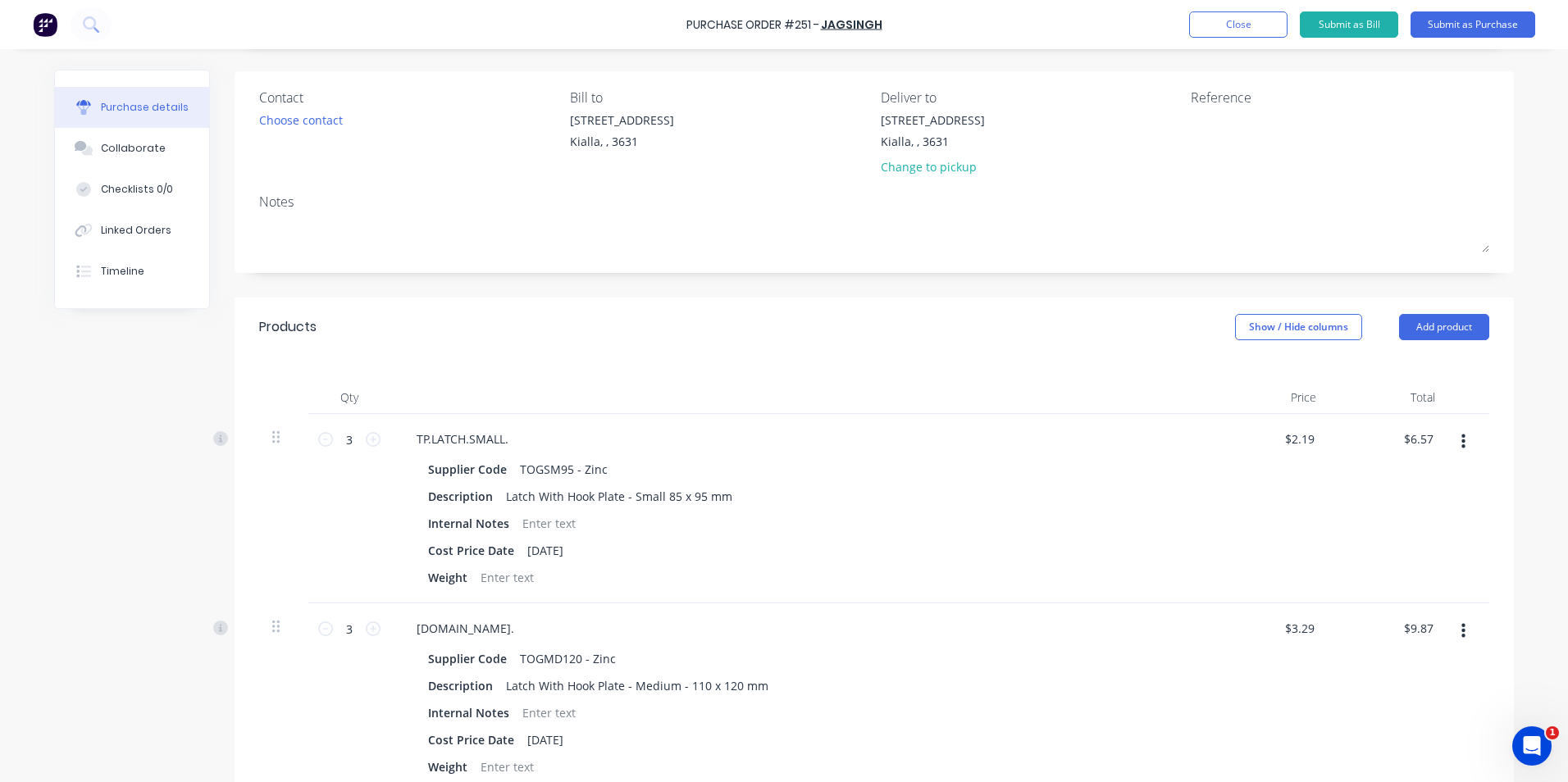
scroll to position [0, 0]
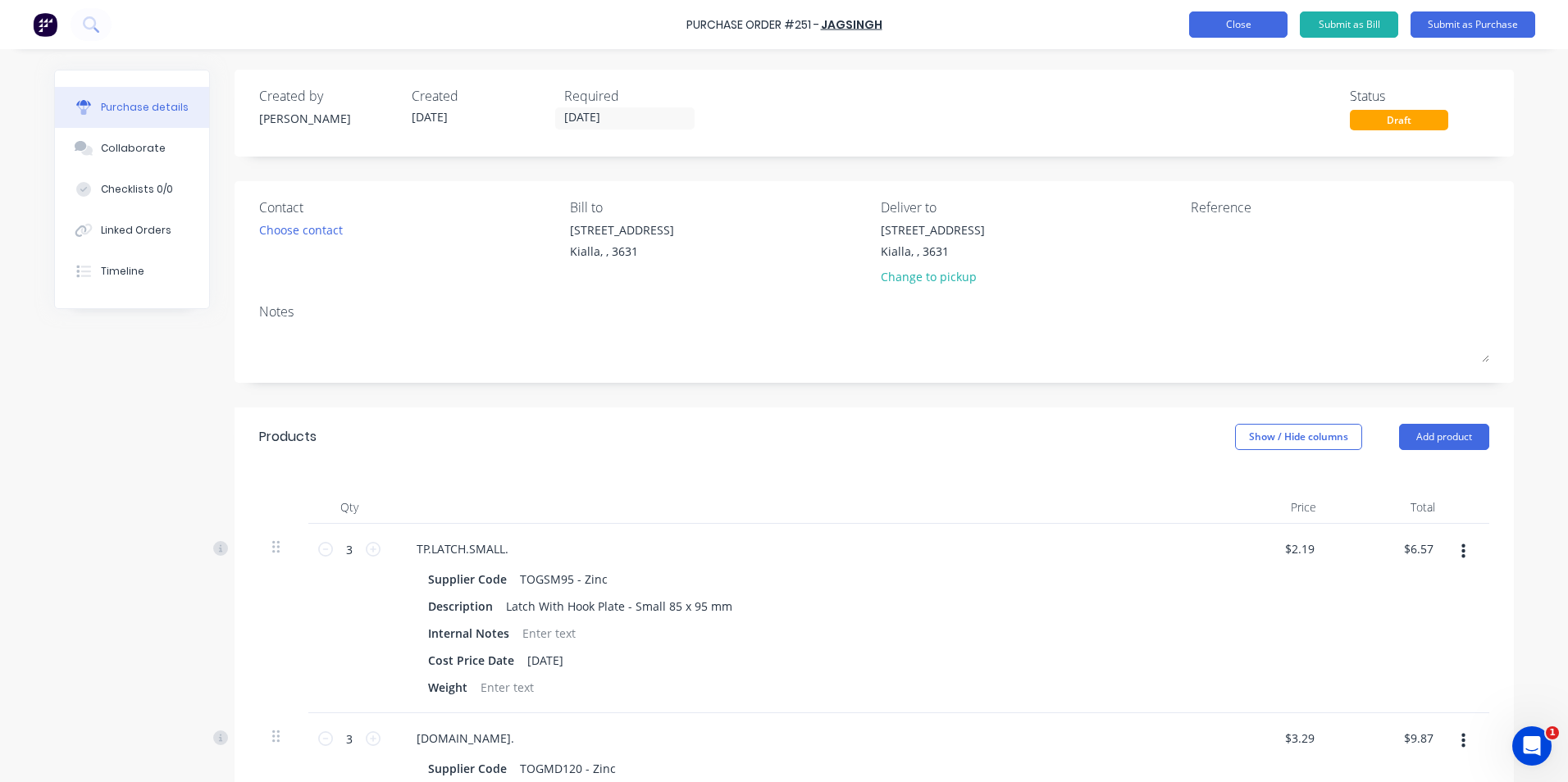
click at [1250, 19] on button "Close" at bounding box center [1238, 24] width 98 height 26
